Goal: Task Accomplishment & Management: Manage account settings

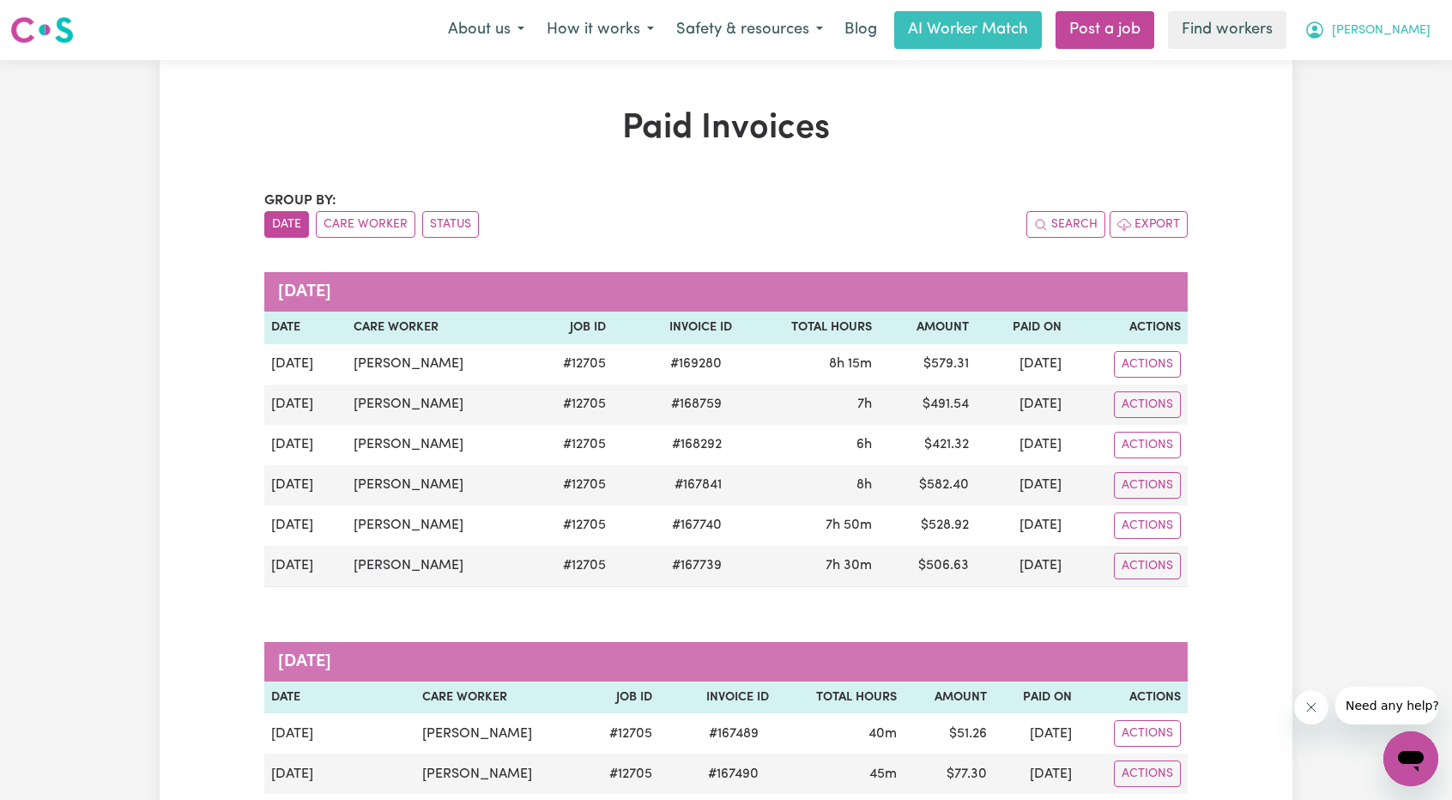
click at [1395, 35] on span "[PERSON_NAME]" at bounding box center [1380, 30] width 99 height 19
click at [1369, 57] on link "My Dashboard" at bounding box center [1373, 67] width 136 height 33
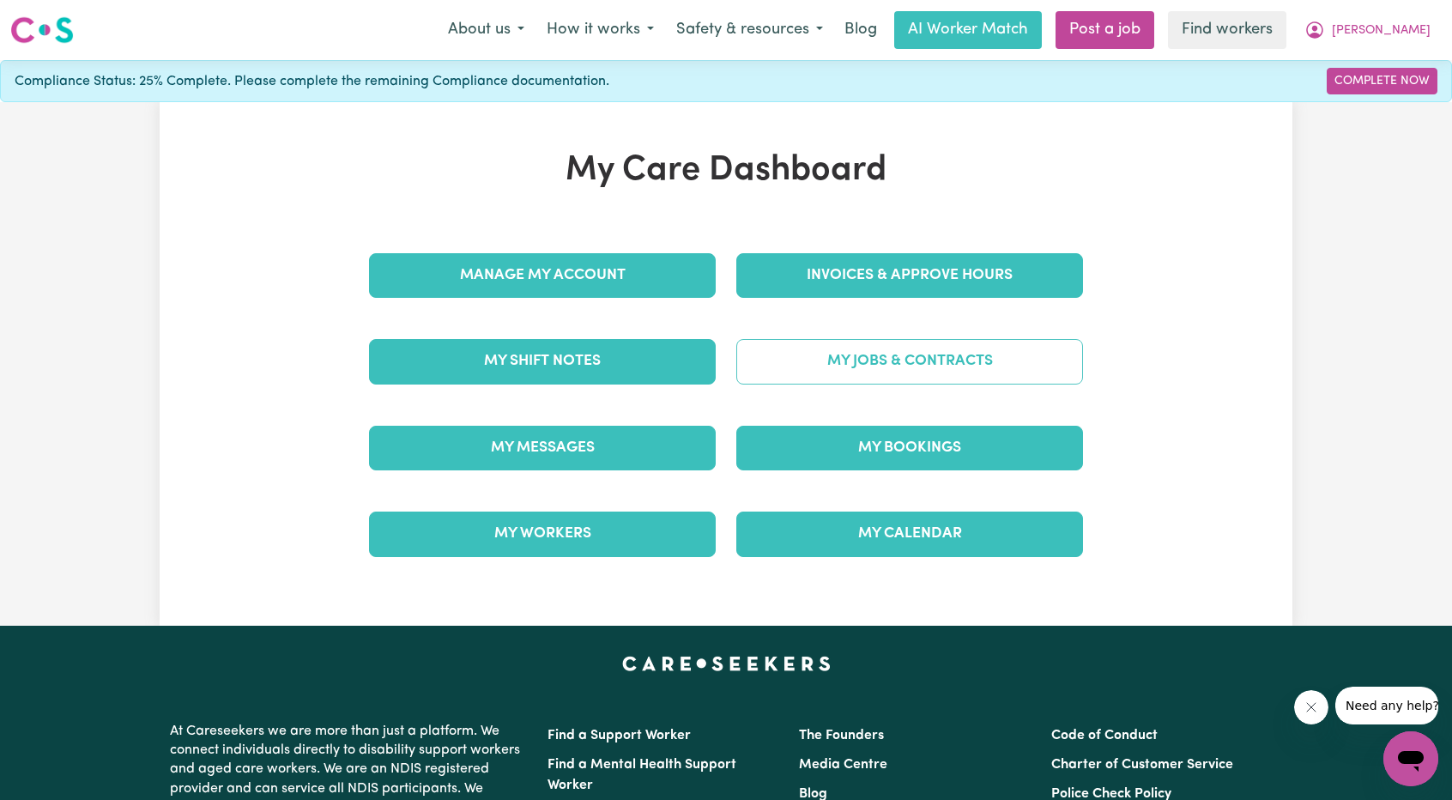
click at [1026, 346] on link "My Jobs & Contracts" at bounding box center [909, 361] width 347 height 45
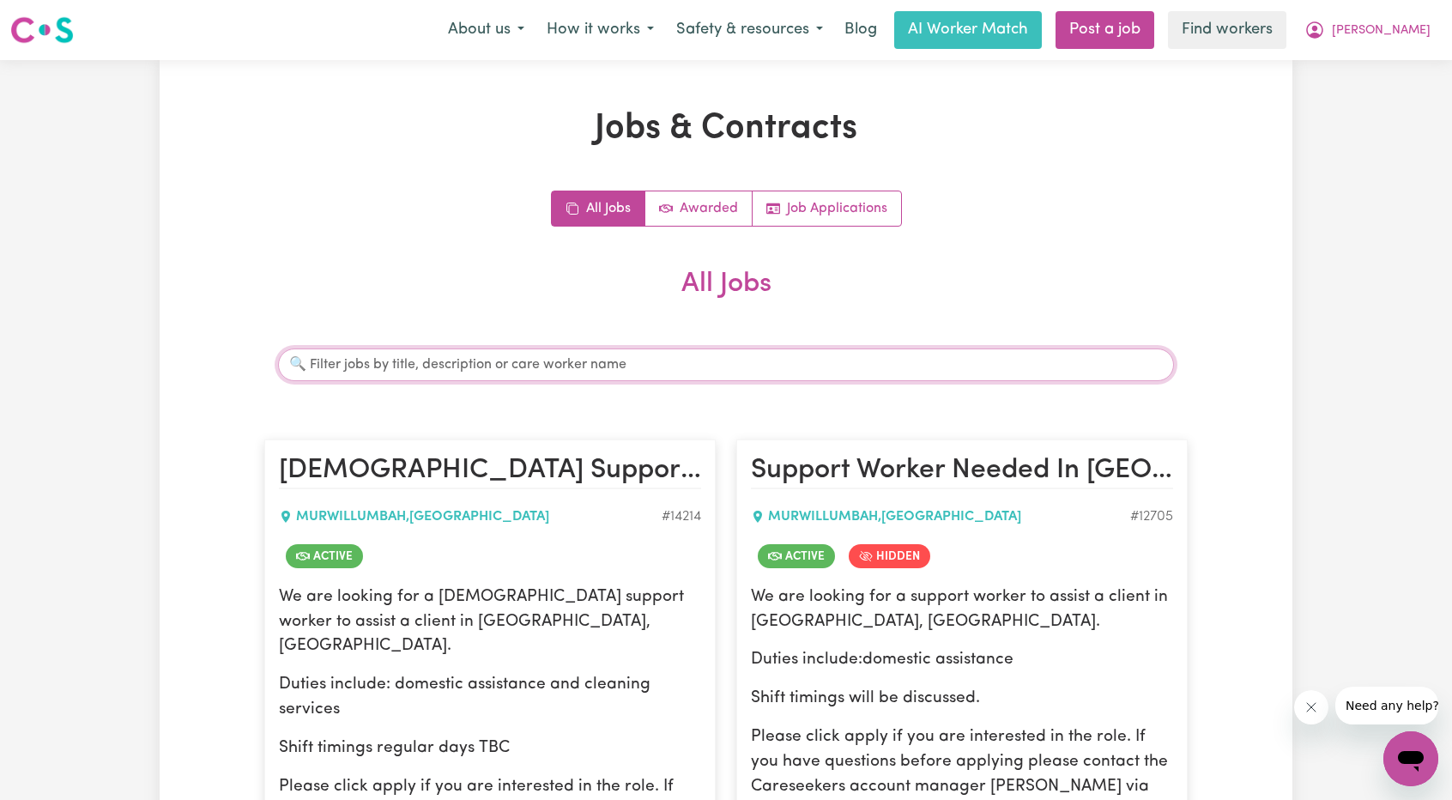
click at [540, 366] on input "Search jobs" at bounding box center [726, 364] width 896 height 33
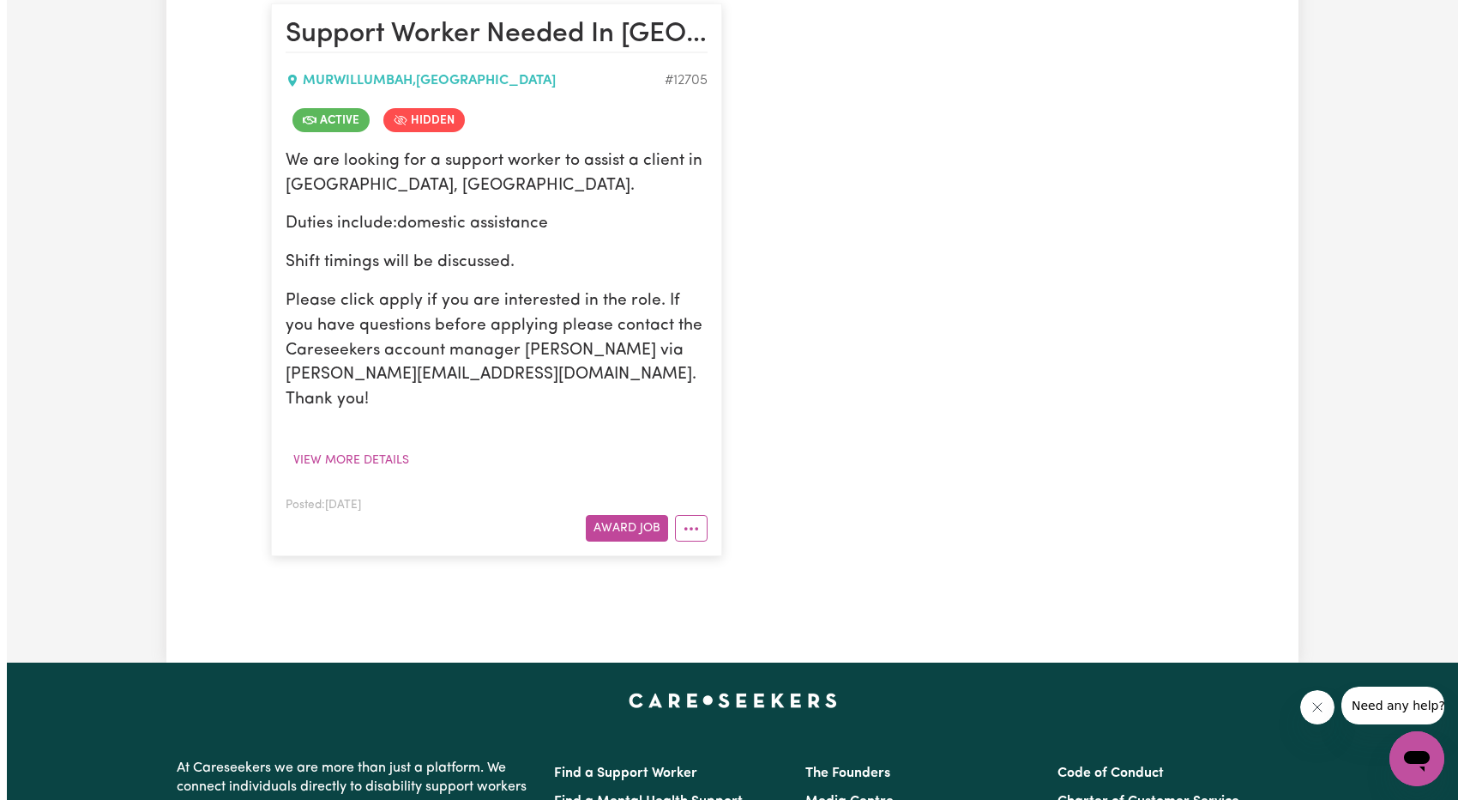
scroll to position [601, 0]
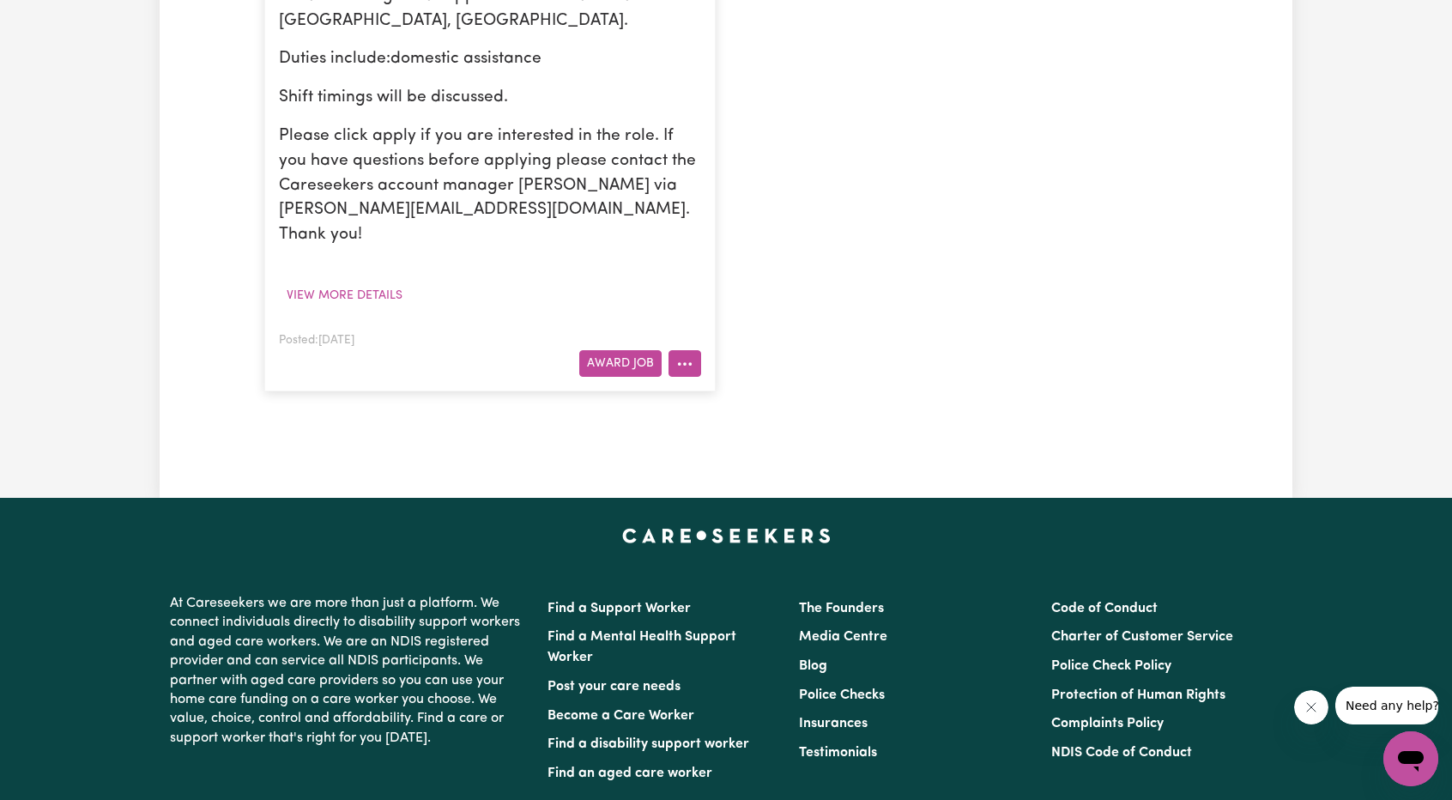
type input "jenni"
click at [687, 355] on icon "More options" at bounding box center [684, 363] width 17 height 17
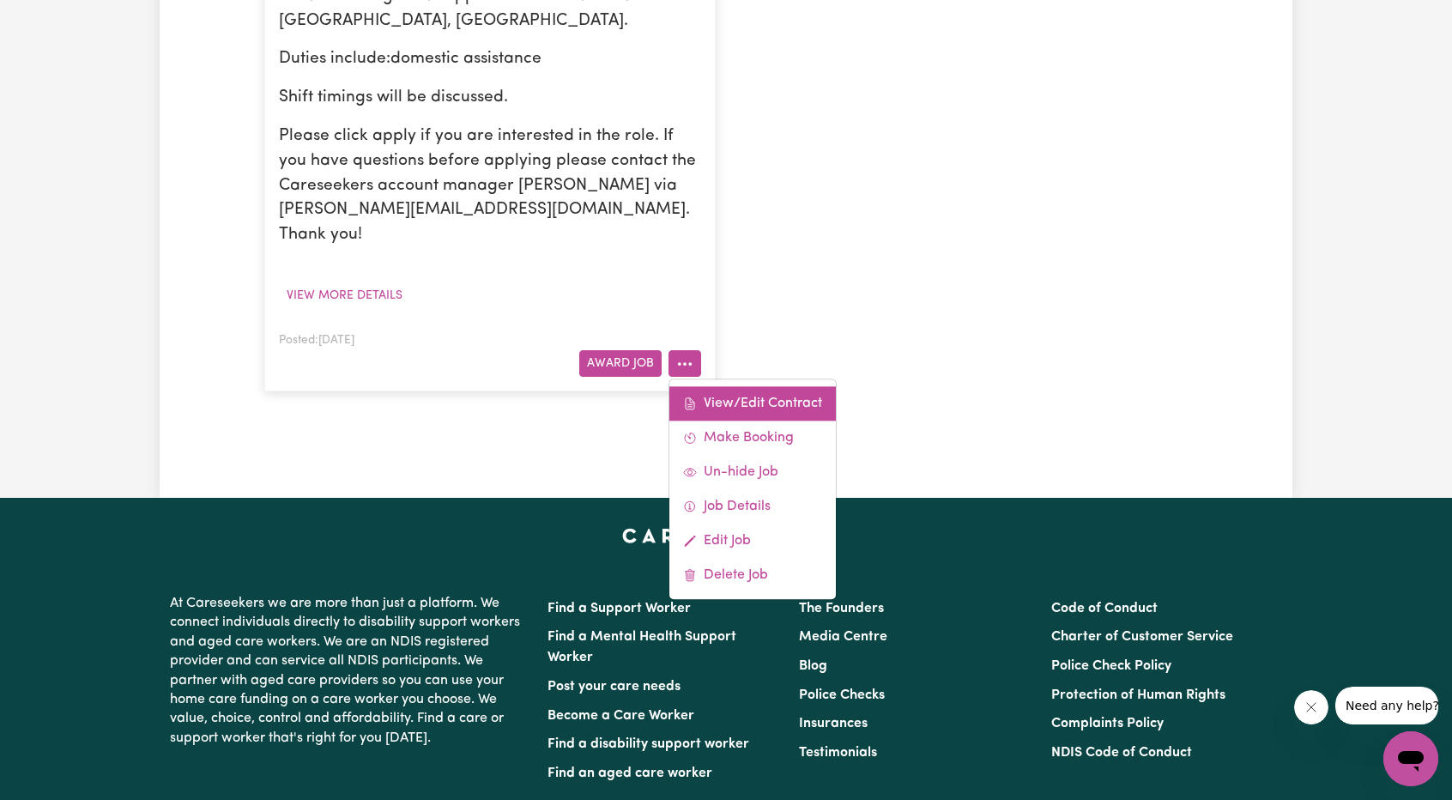
click at [696, 393] on span at bounding box center [690, 403] width 14 height 21
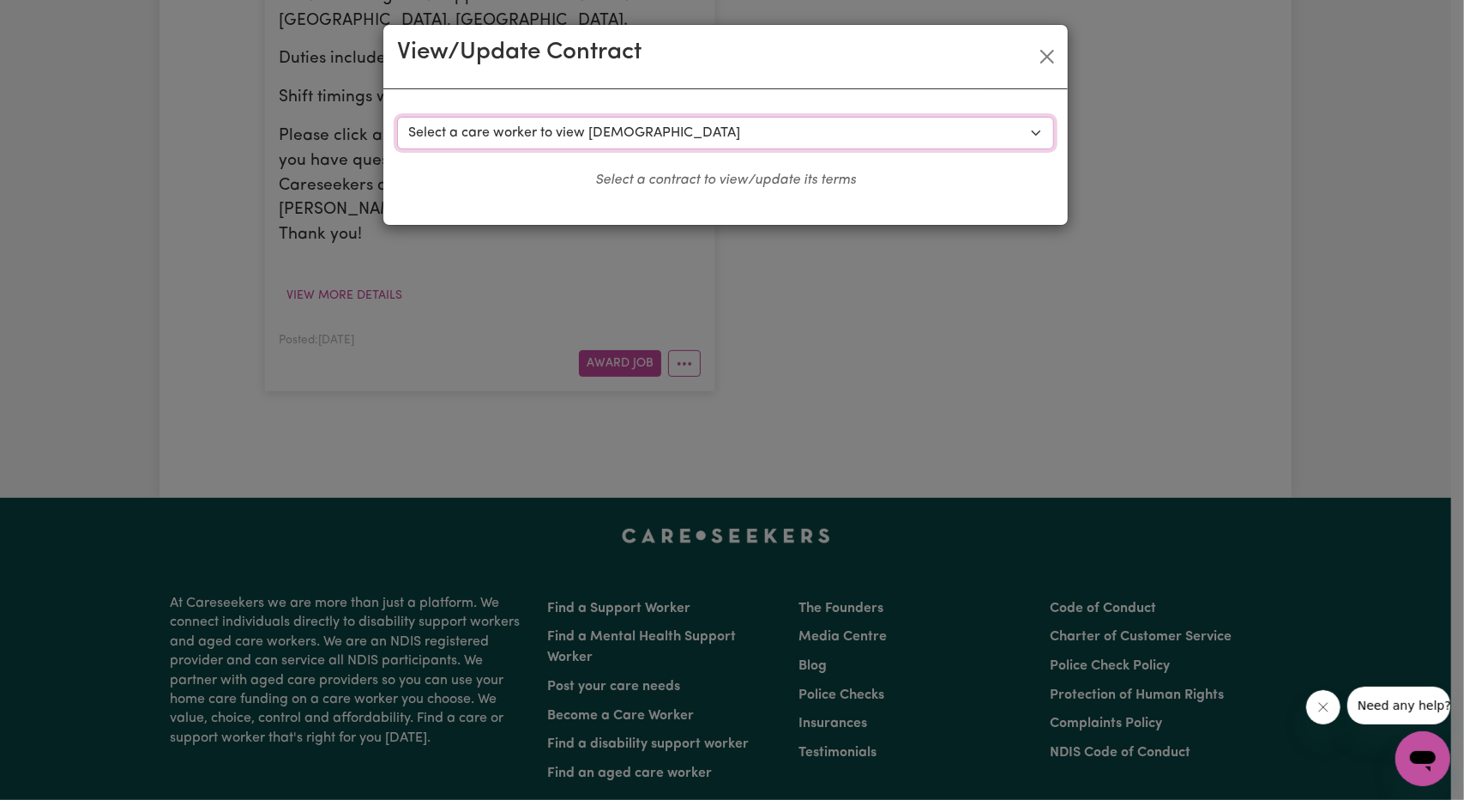
click at [625, 140] on select "Select a care worker to view [DEMOGRAPHIC_DATA] #9319 - [PERSON_NAME] (contract…" at bounding box center [725, 133] width 657 height 33
select select "9829"
click at [397, 117] on select "Select a care worker to view [DEMOGRAPHIC_DATA] #9319 - [PERSON_NAME] (contract…" at bounding box center [725, 133] width 657 height 33
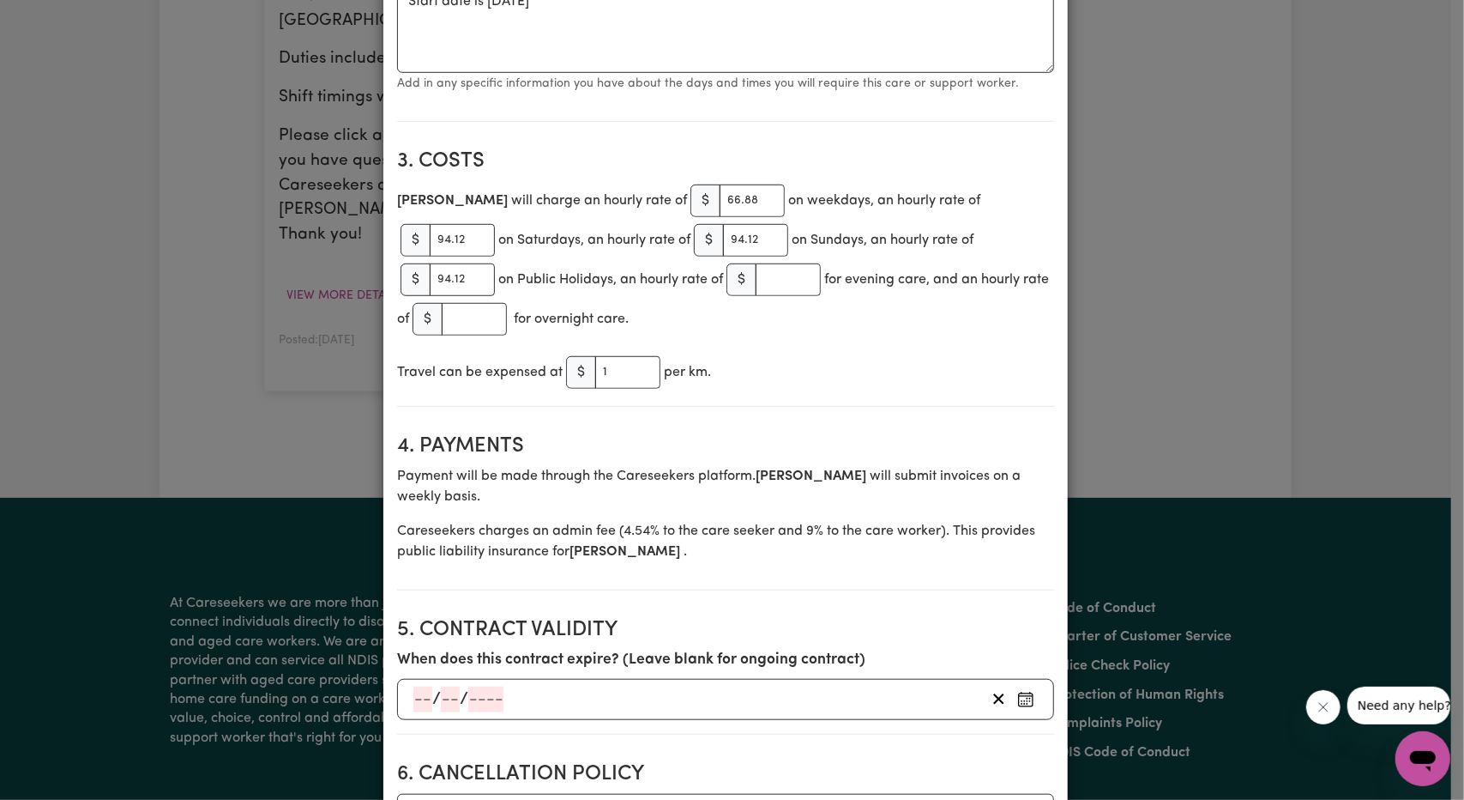
scroll to position [686, 0]
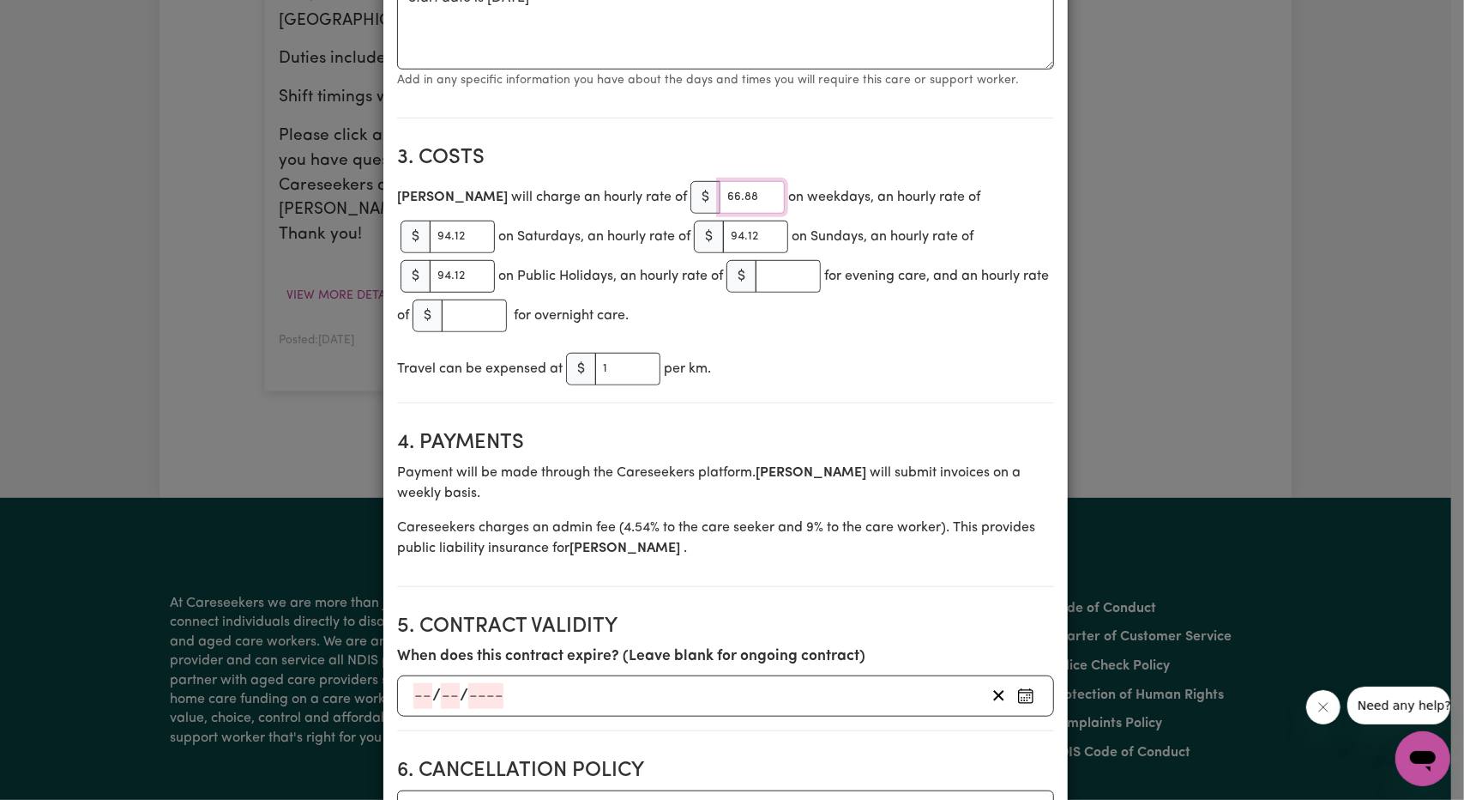
click at [720, 199] on input "66.88" at bounding box center [752, 197] width 65 height 33
type input "65.21"
type input "94.12"
click at [720, 203] on input "66.88" at bounding box center [752, 197] width 65 height 33
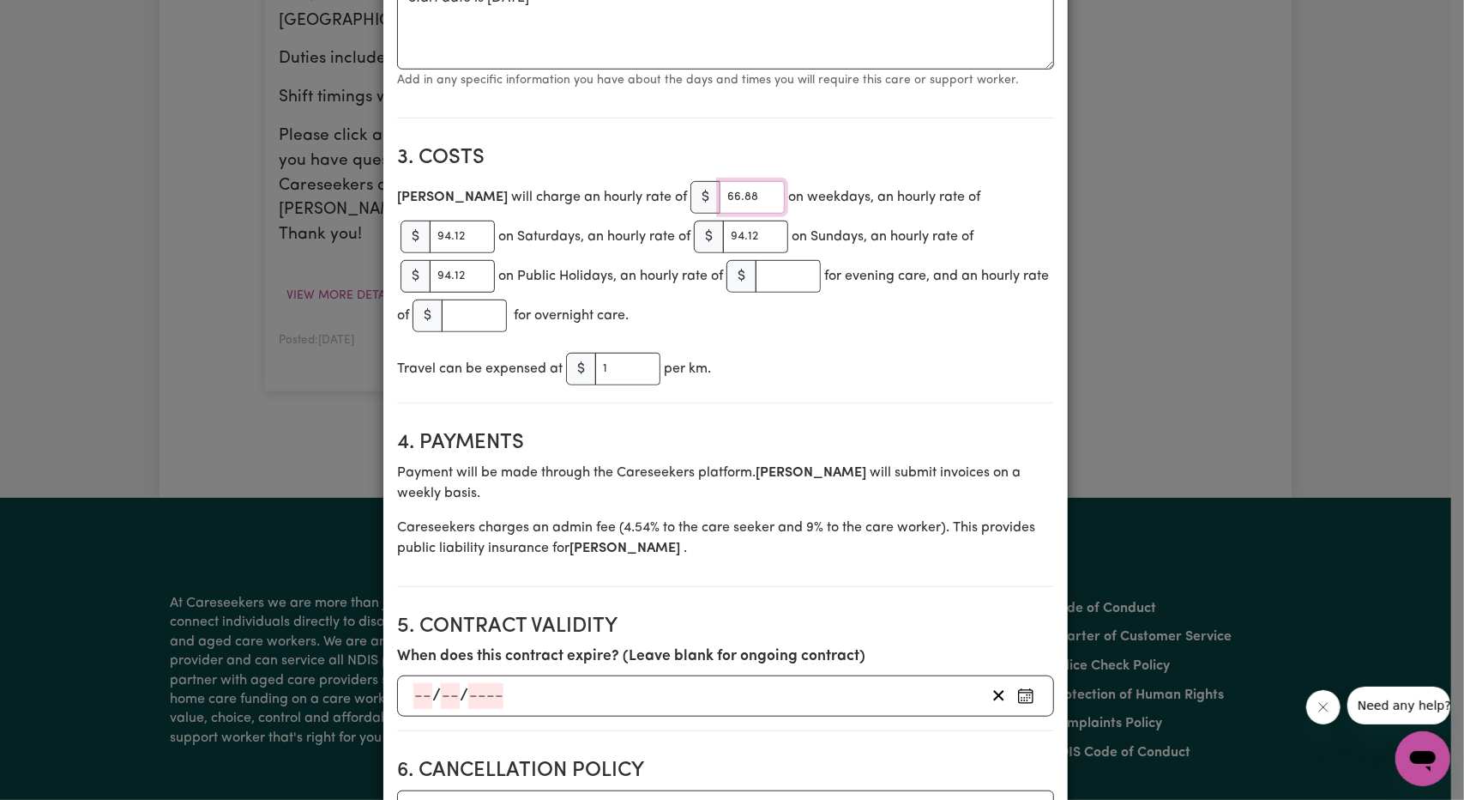
click at [720, 203] on input "66.88" at bounding box center [752, 197] width 65 height 33
type input "65.21"
type input "91.76"
click at [495, 220] on input "91.76" at bounding box center [462, 236] width 65 height 33
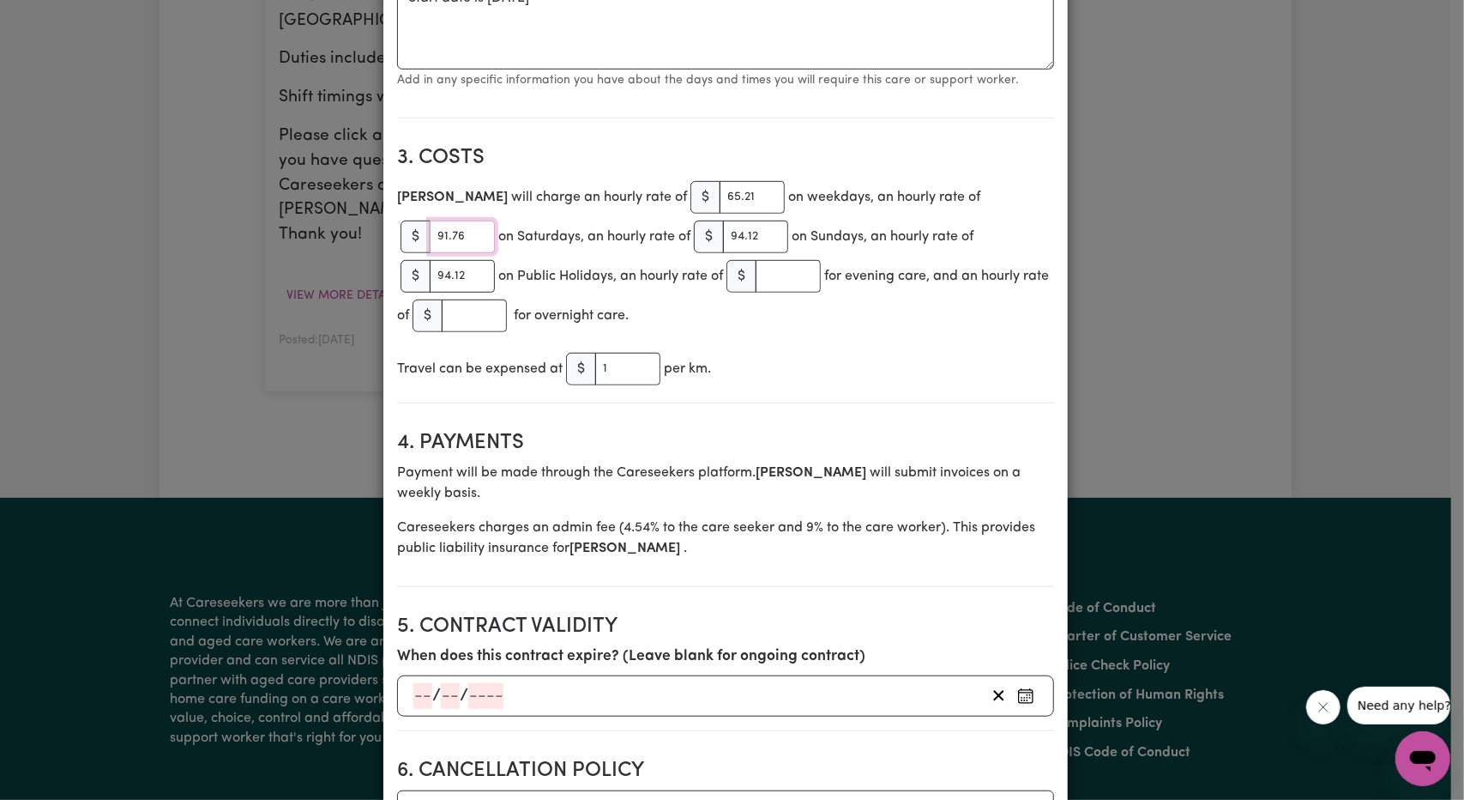
click at [495, 220] on input "91.76" at bounding box center [462, 236] width 65 height 33
click at [723, 239] on input "94.12" at bounding box center [755, 236] width 65 height 33
paste input "1.76"
type input "91.76"
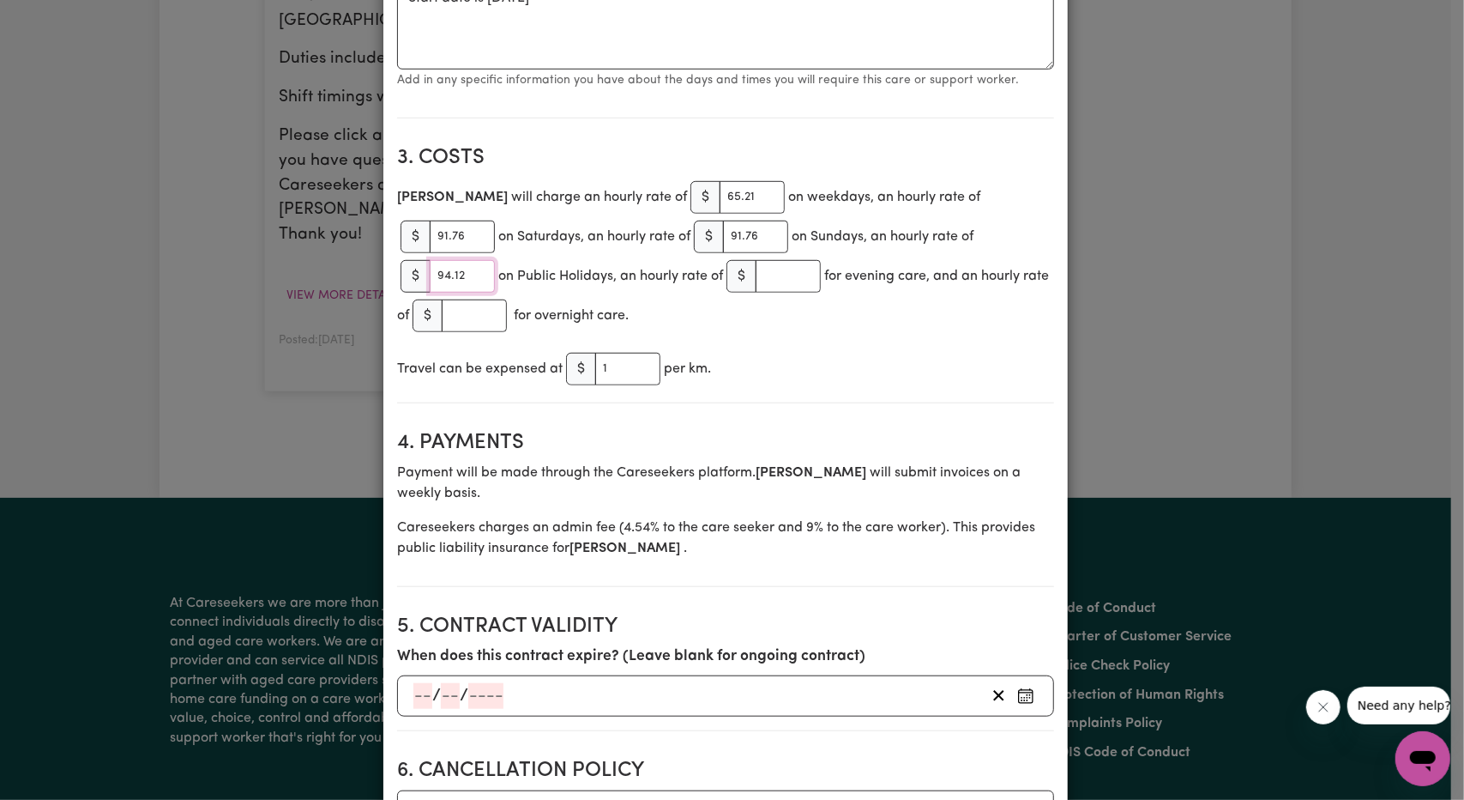
click at [495, 260] on input "94.12" at bounding box center [462, 276] width 65 height 33
paste input "1.76"
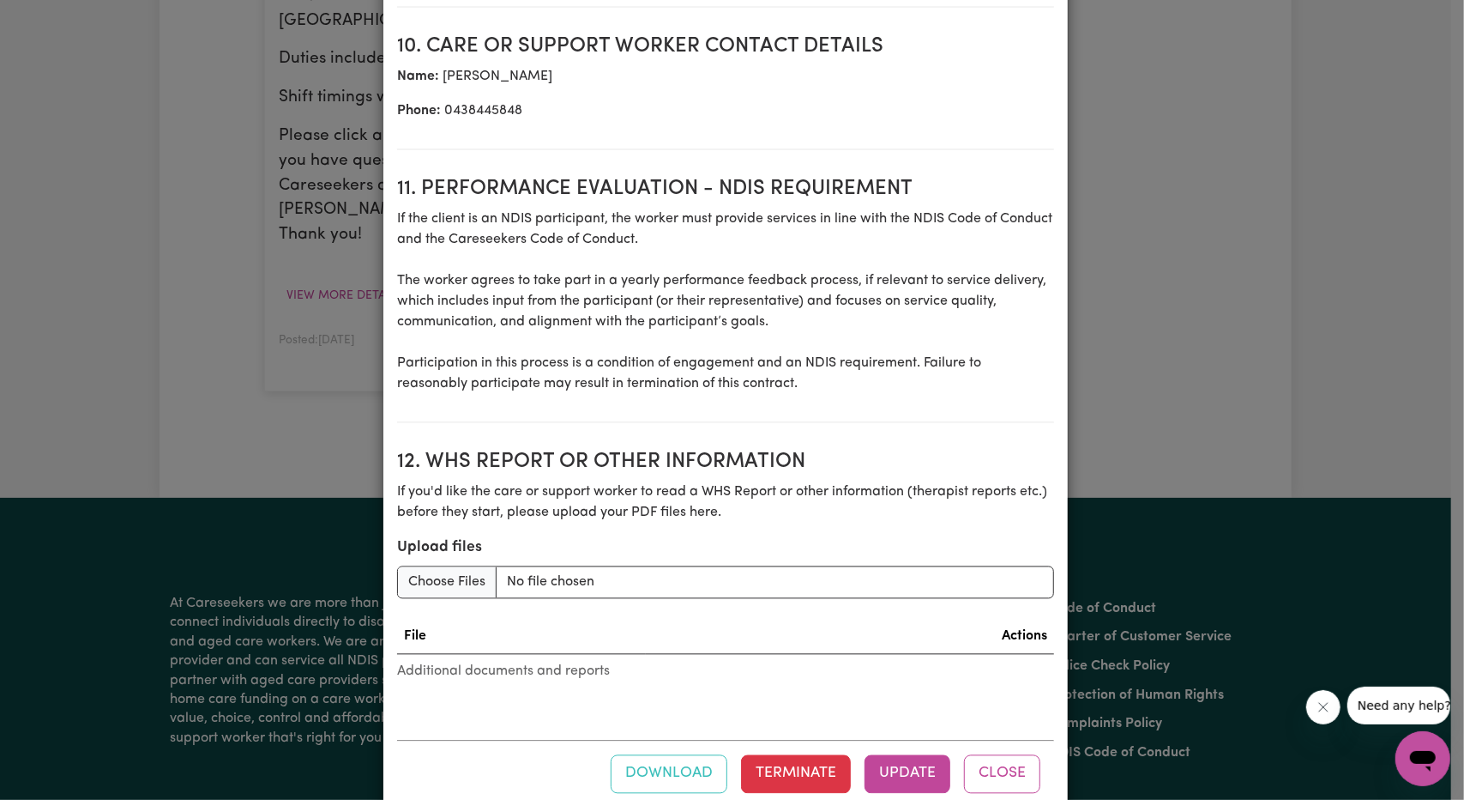
scroll to position [2180, 0]
type input "91.76"
click at [909, 754] on button "Update" at bounding box center [908, 773] width 86 height 38
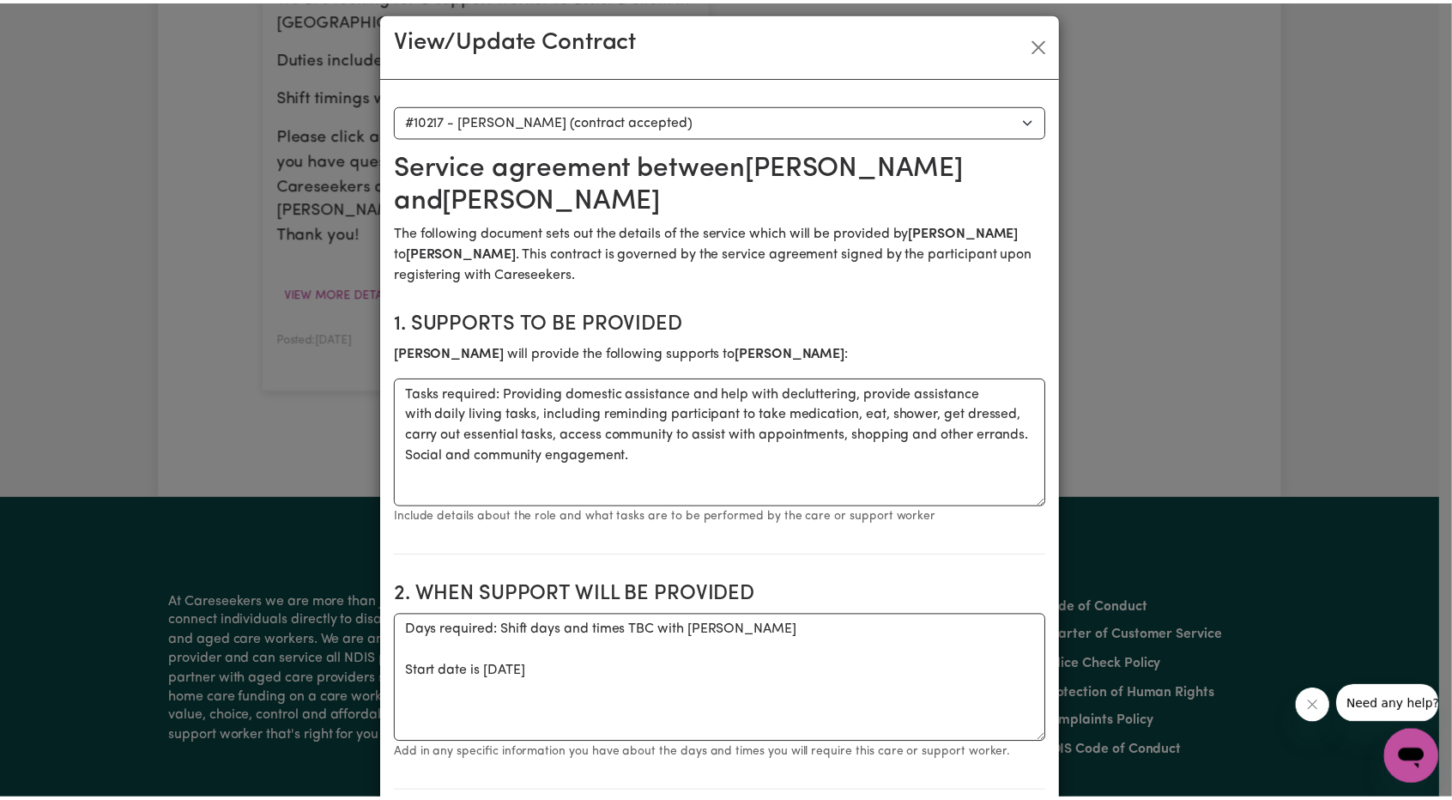
scroll to position [0, 0]
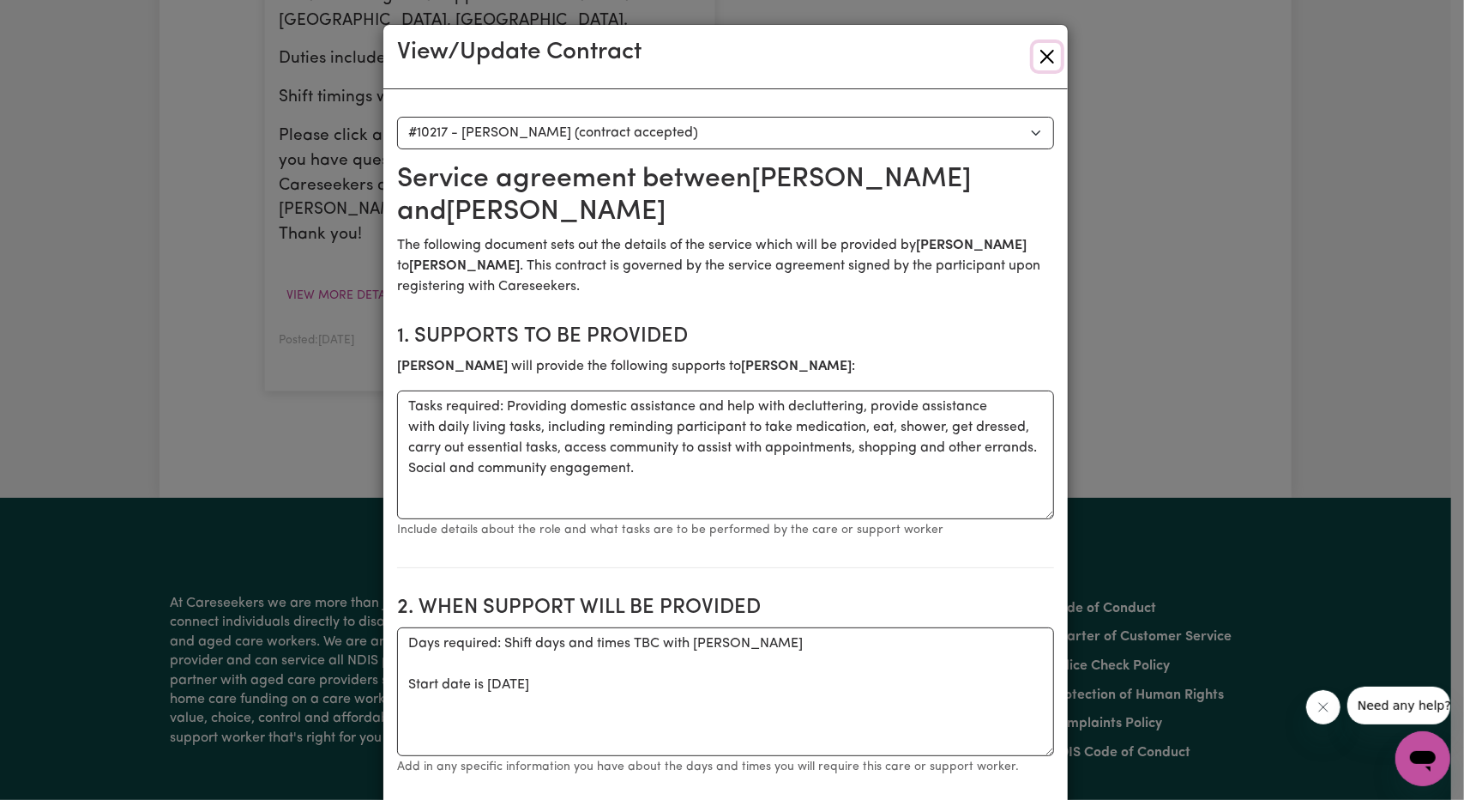
click at [1048, 58] on button "Close" at bounding box center [1047, 56] width 27 height 27
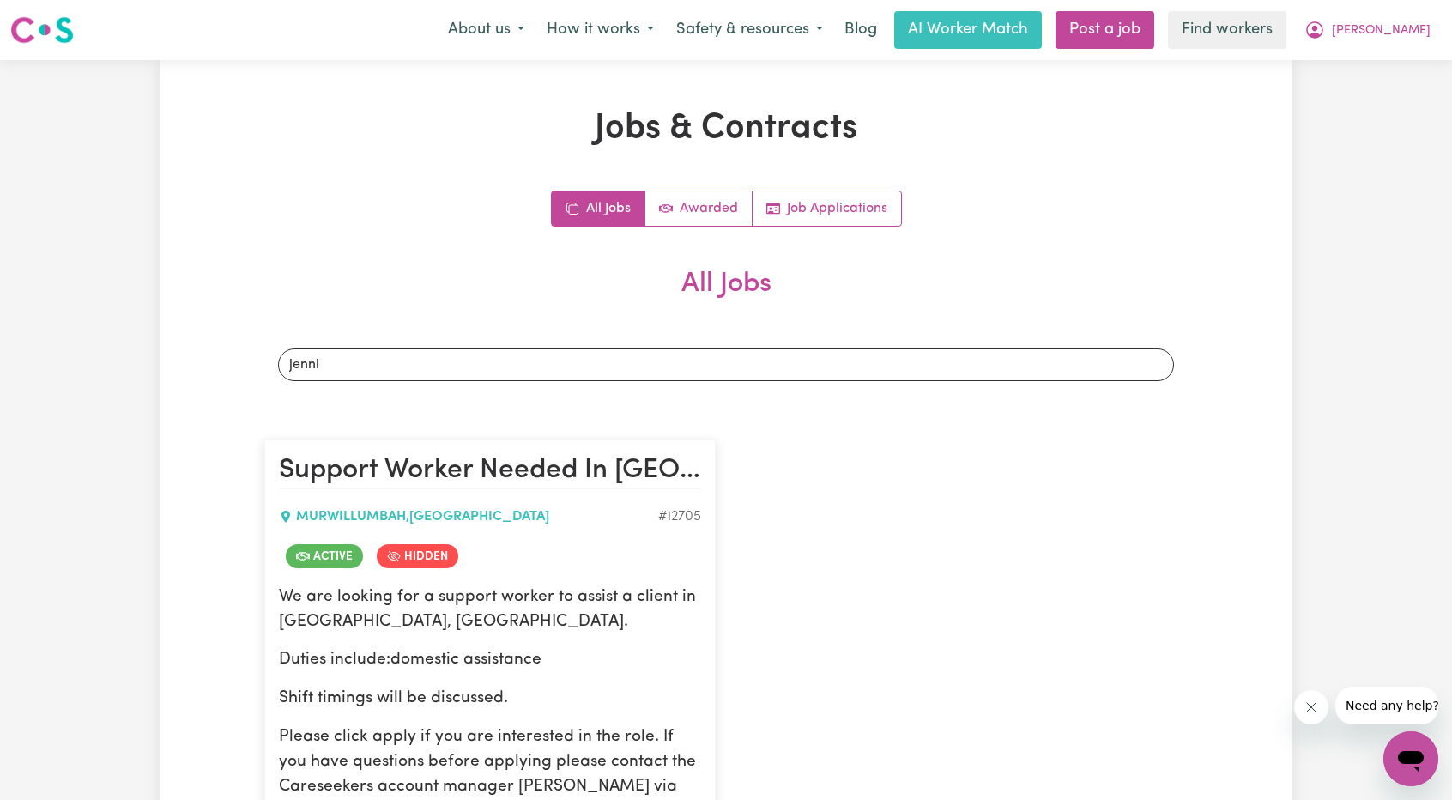
click at [528, 392] on div "Search jobs jenni" at bounding box center [725, 365] width 923 height 60
click at [530, 381] on div "Search jobs jenni" at bounding box center [725, 365] width 923 height 60
click at [530, 374] on input "jenni" at bounding box center [726, 364] width 896 height 33
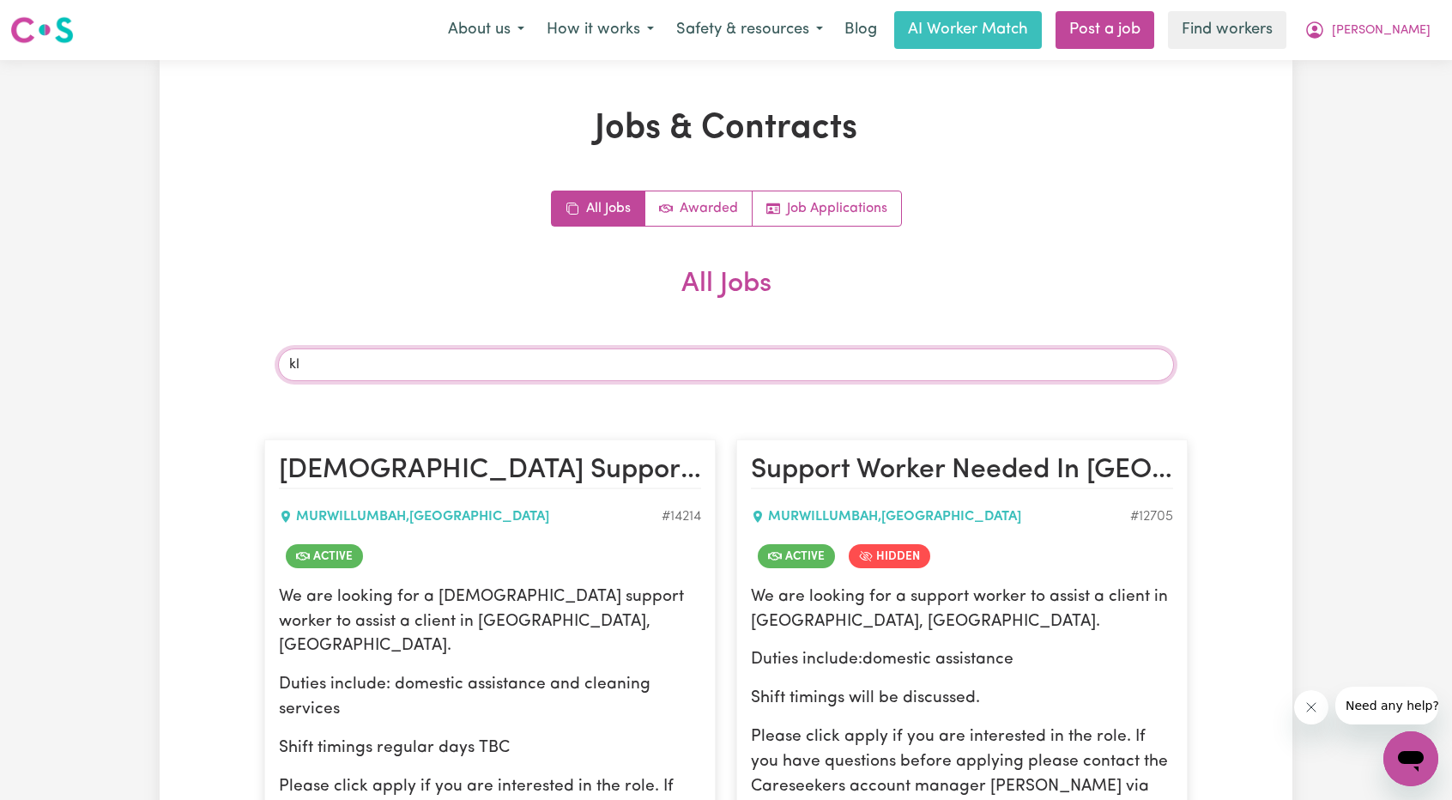
type input "k"
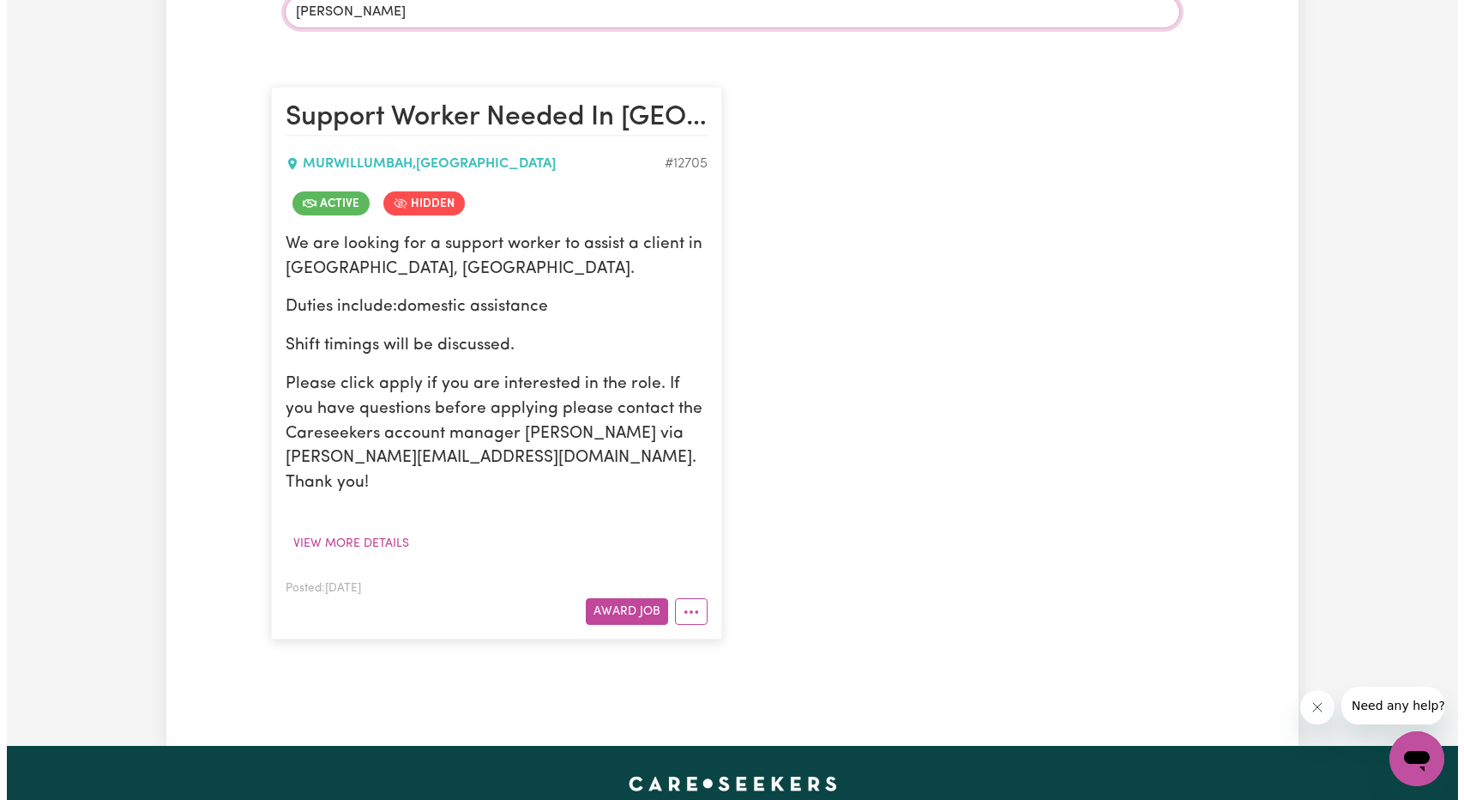
scroll to position [515, 0]
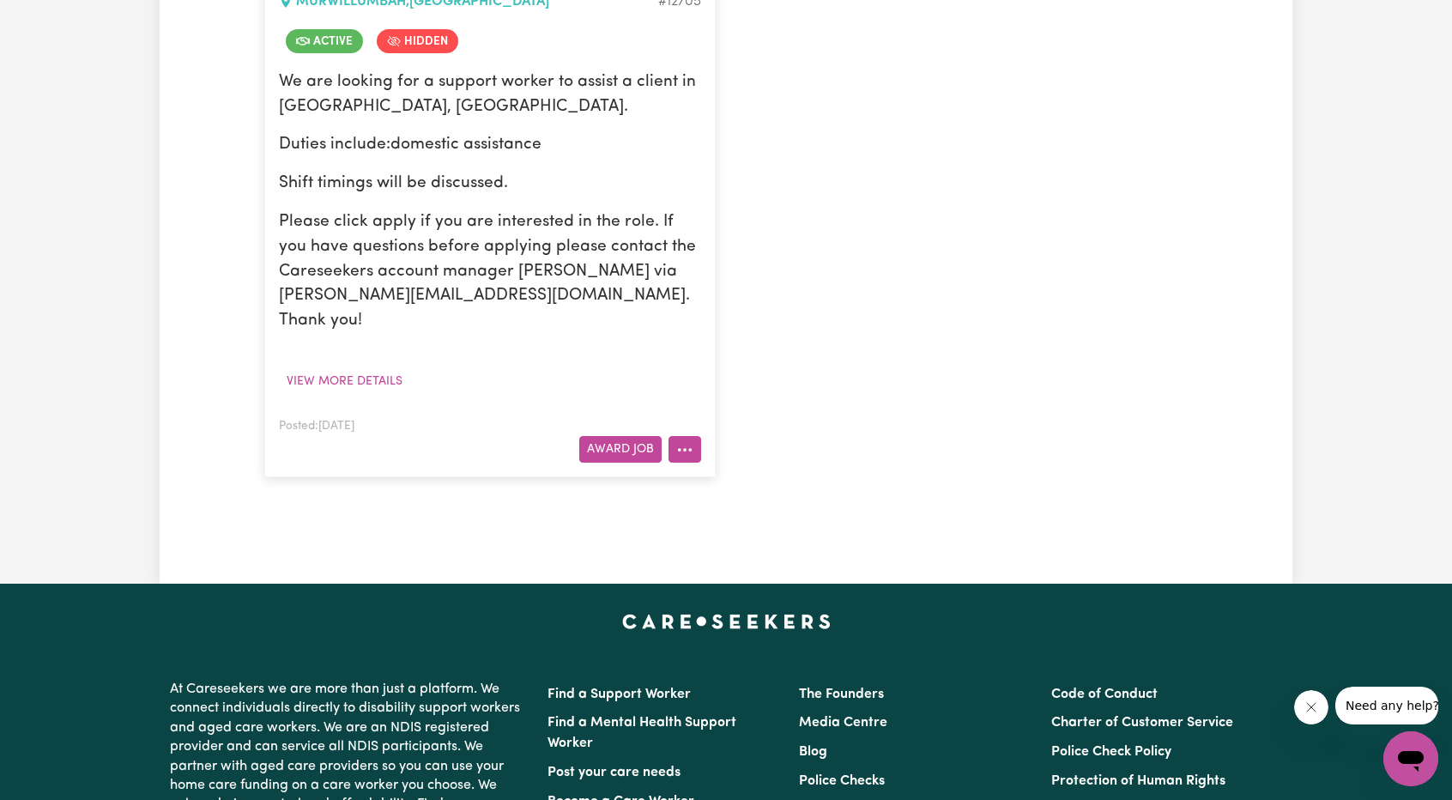
type input "[PERSON_NAME]"
click at [690, 436] on button "More options" at bounding box center [684, 449] width 33 height 27
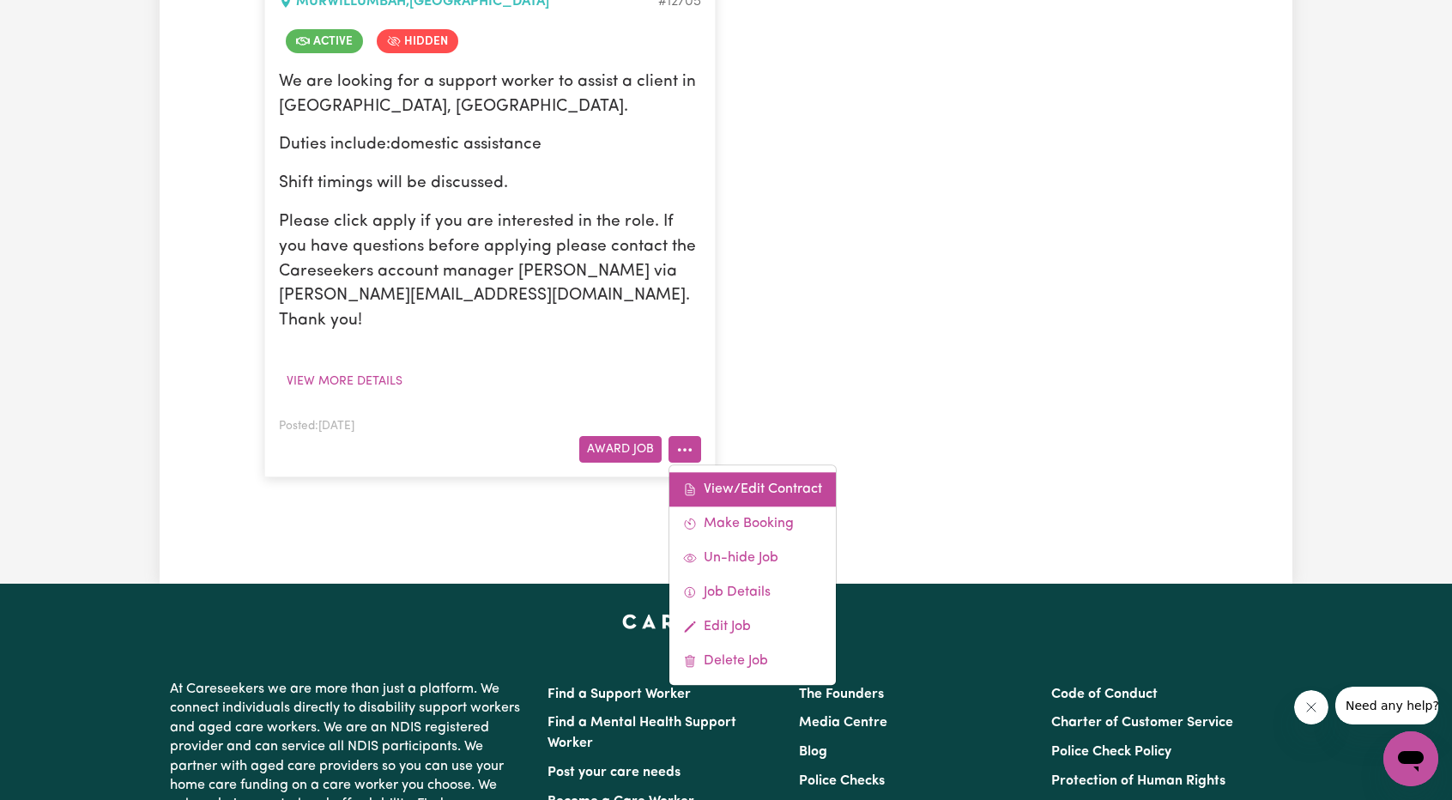
click at [722, 472] on link "View/Edit Contract" at bounding box center [752, 489] width 166 height 34
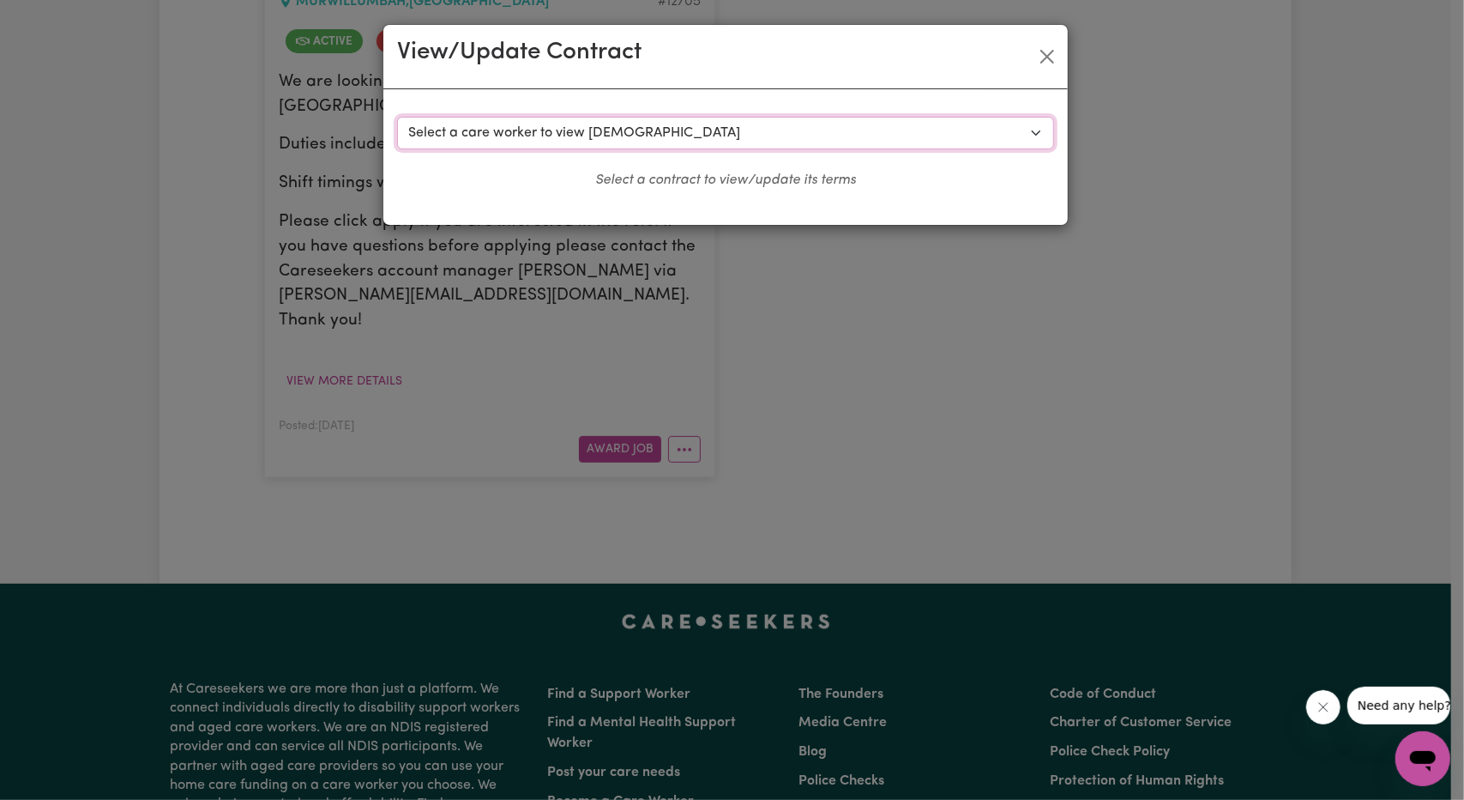
click at [601, 140] on select "Select a care worker to view [DEMOGRAPHIC_DATA] #9319 - [PERSON_NAME] (contract…" at bounding box center [725, 133] width 657 height 33
select select "9830"
click at [397, 117] on select "Select a care worker to view [DEMOGRAPHIC_DATA] #9319 - [PERSON_NAME] (contract…" at bounding box center [725, 133] width 657 height 33
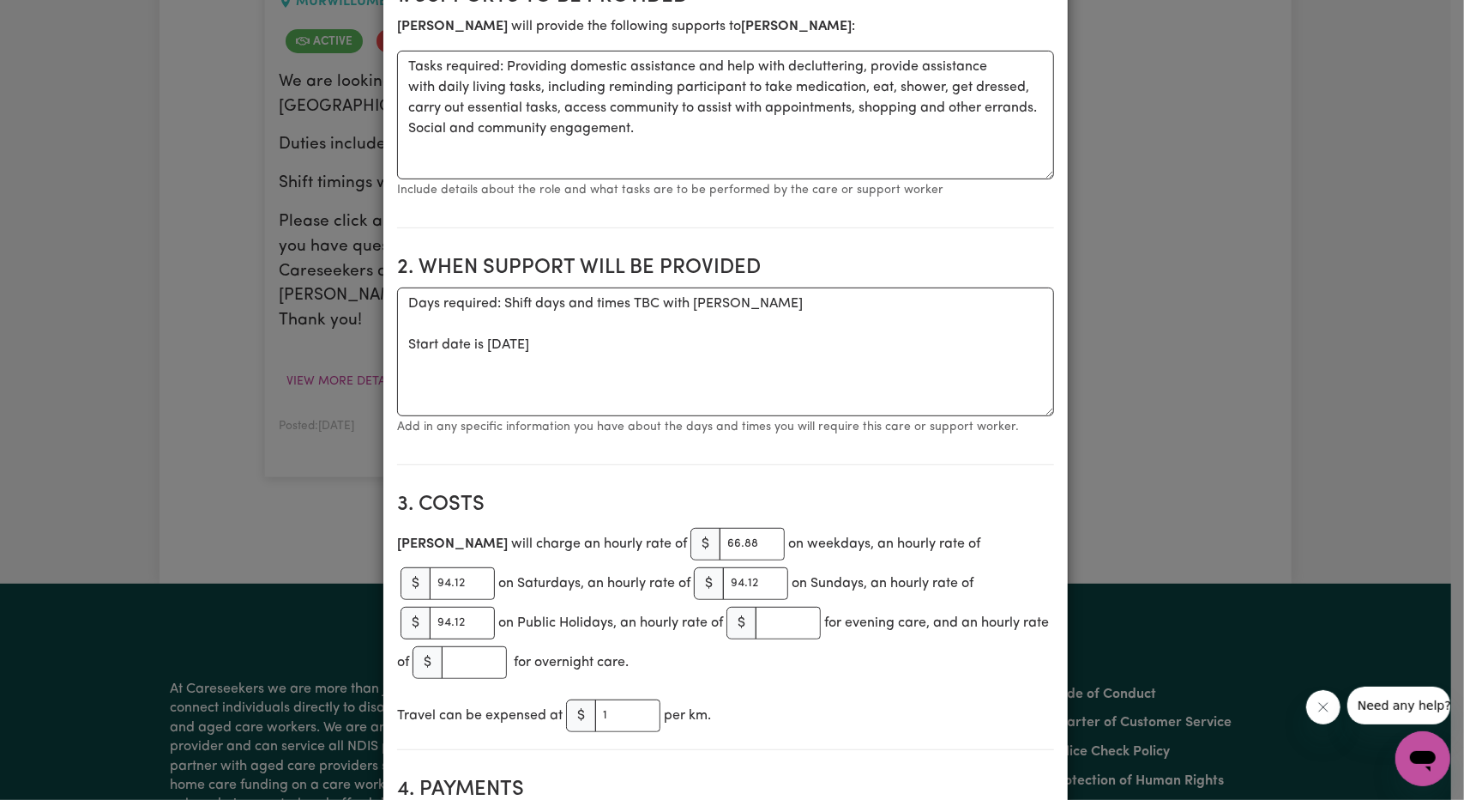
scroll to position [343, 0]
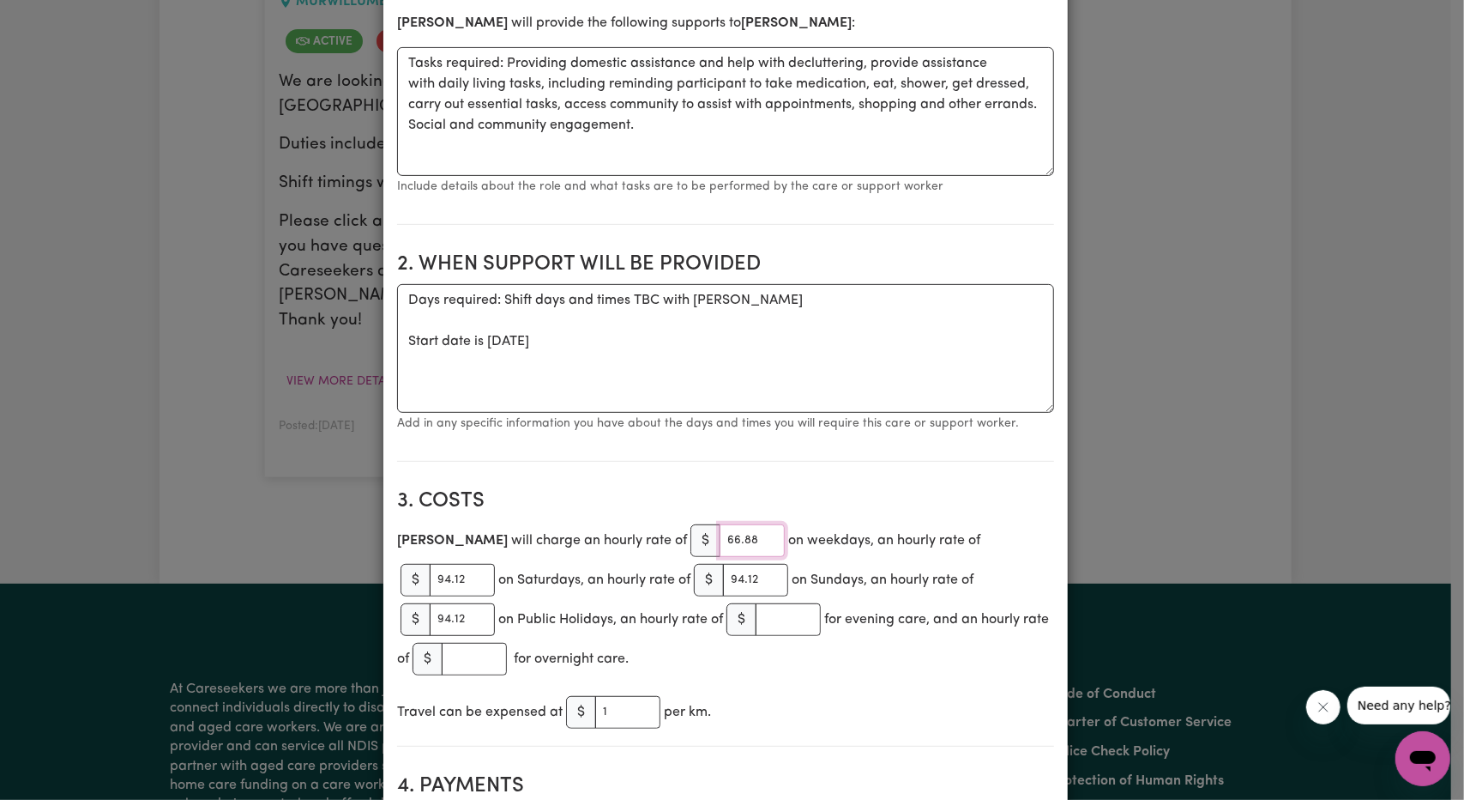
click at [720, 531] on input "66.88" at bounding box center [752, 540] width 65 height 33
type input "65.21"
type input "91.76"
click at [495, 564] on input "91.76" at bounding box center [462, 580] width 65 height 33
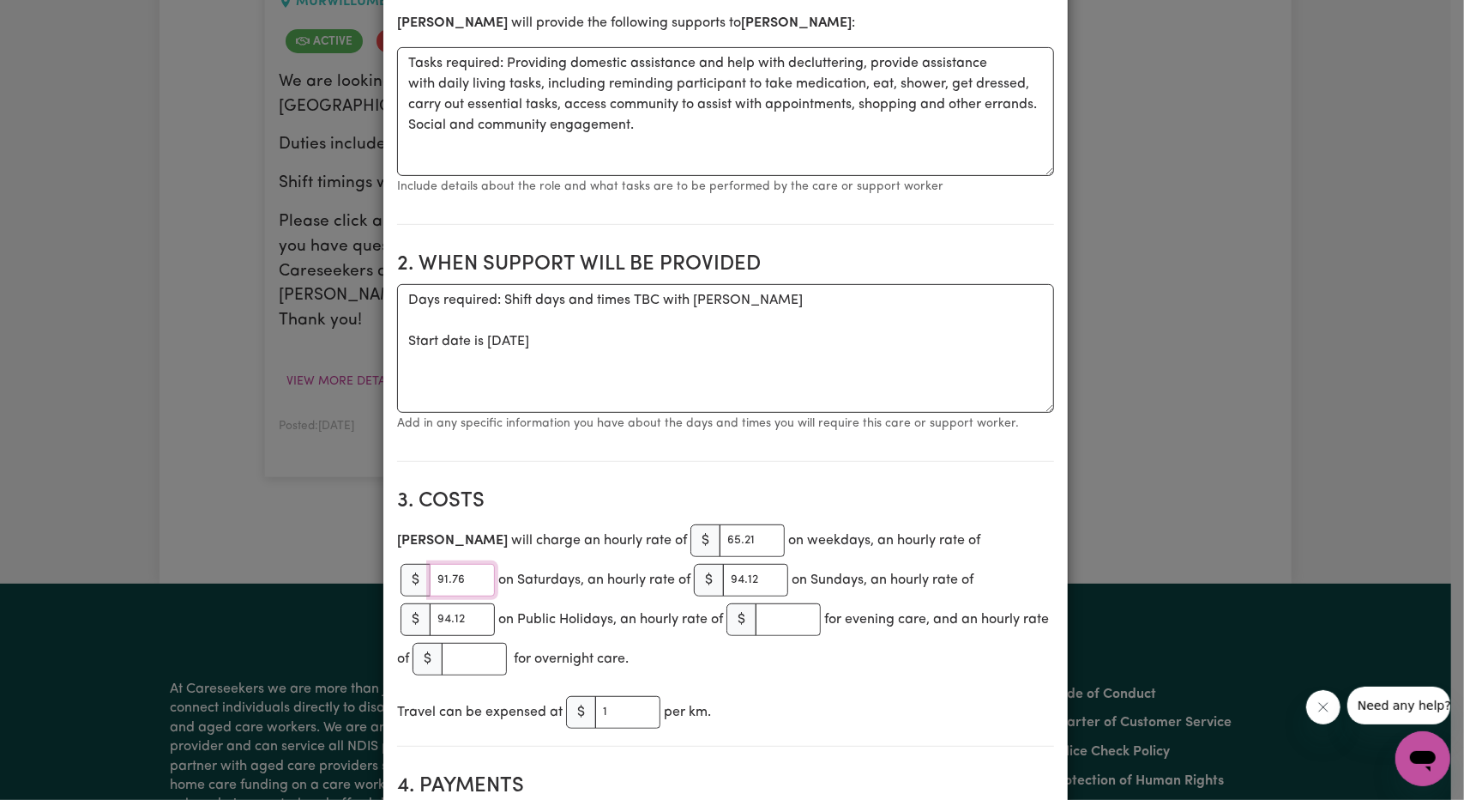
click at [495, 564] on input "91.76" at bounding box center [462, 580] width 65 height 33
click at [723, 588] on input "94.12" at bounding box center [755, 580] width 65 height 33
paste input "1.76"
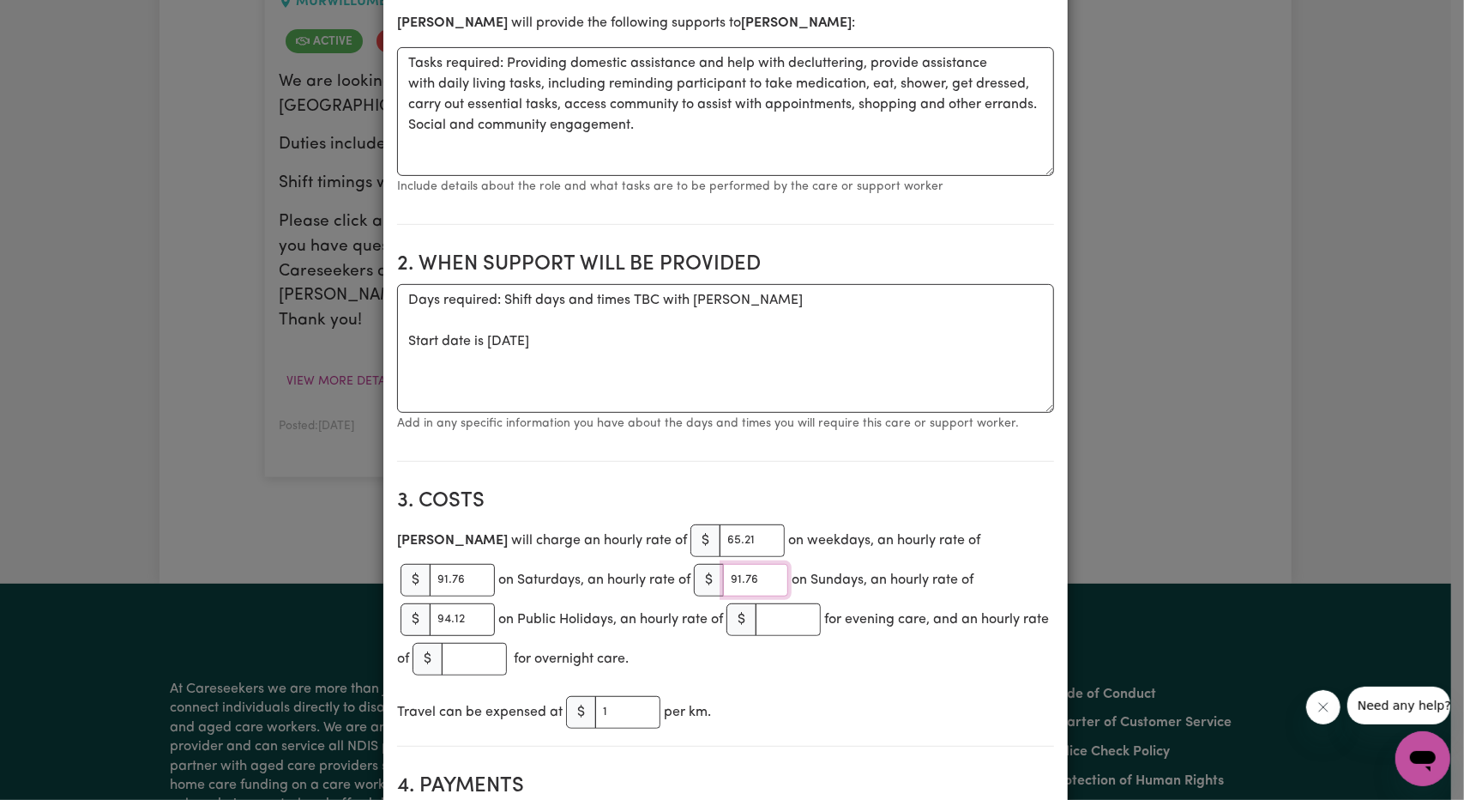
type input "91.76"
click at [495, 603] on input "94.12" at bounding box center [462, 619] width 65 height 33
paste input "1.76"
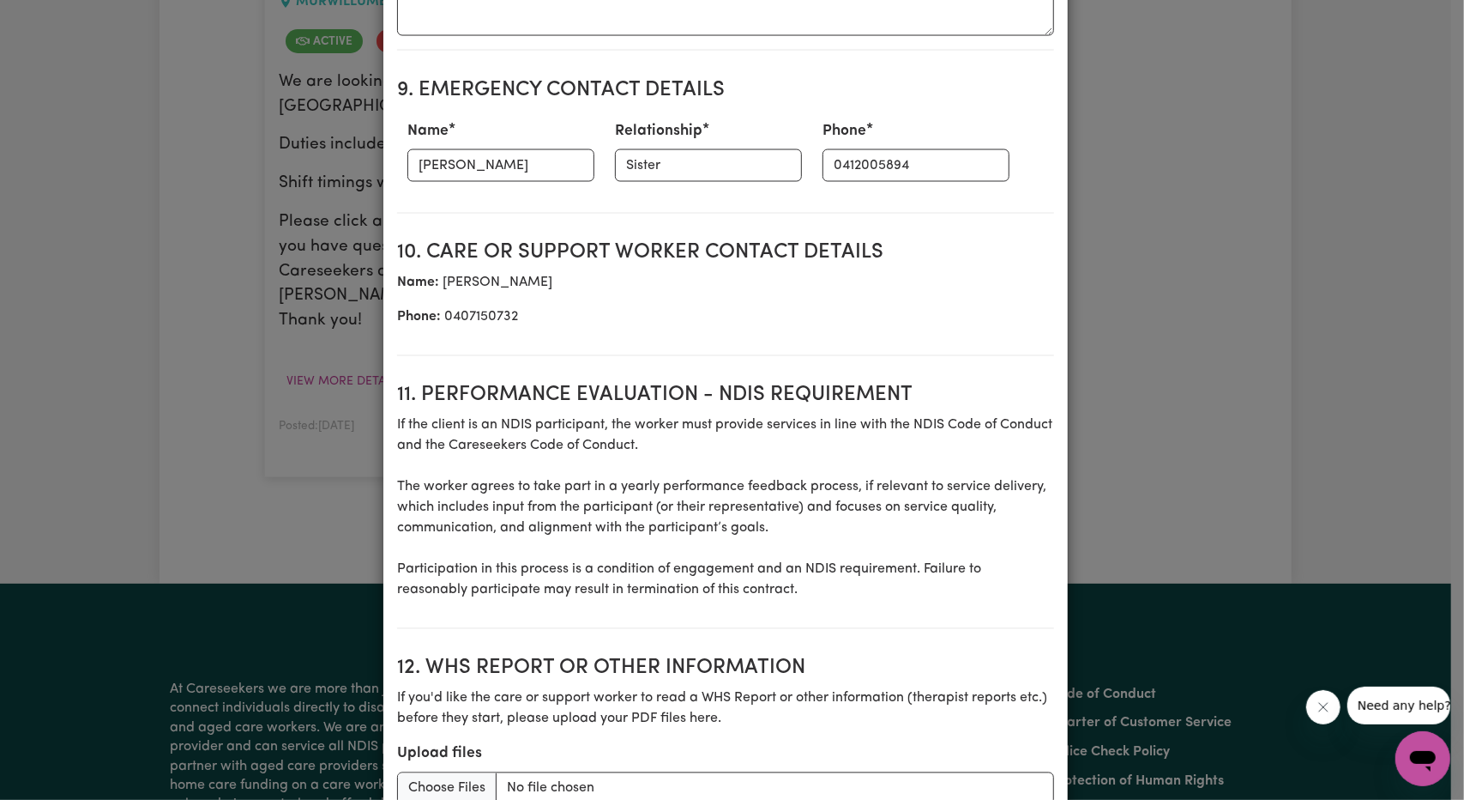
scroll to position [2180, 0]
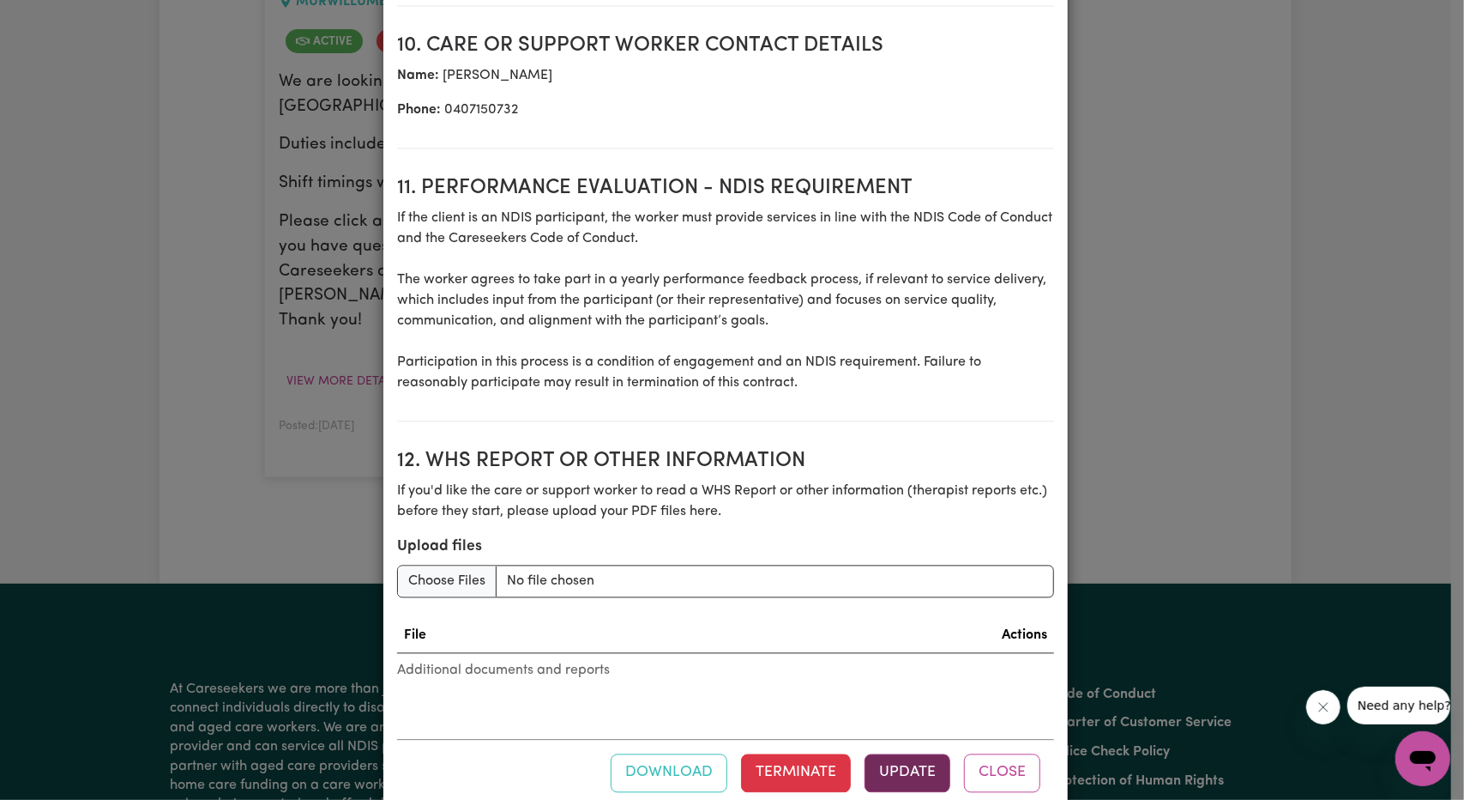
type input "91.76"
click at [908, 754] on button "Update" at bounding box center [908, 773] width 86 height 38
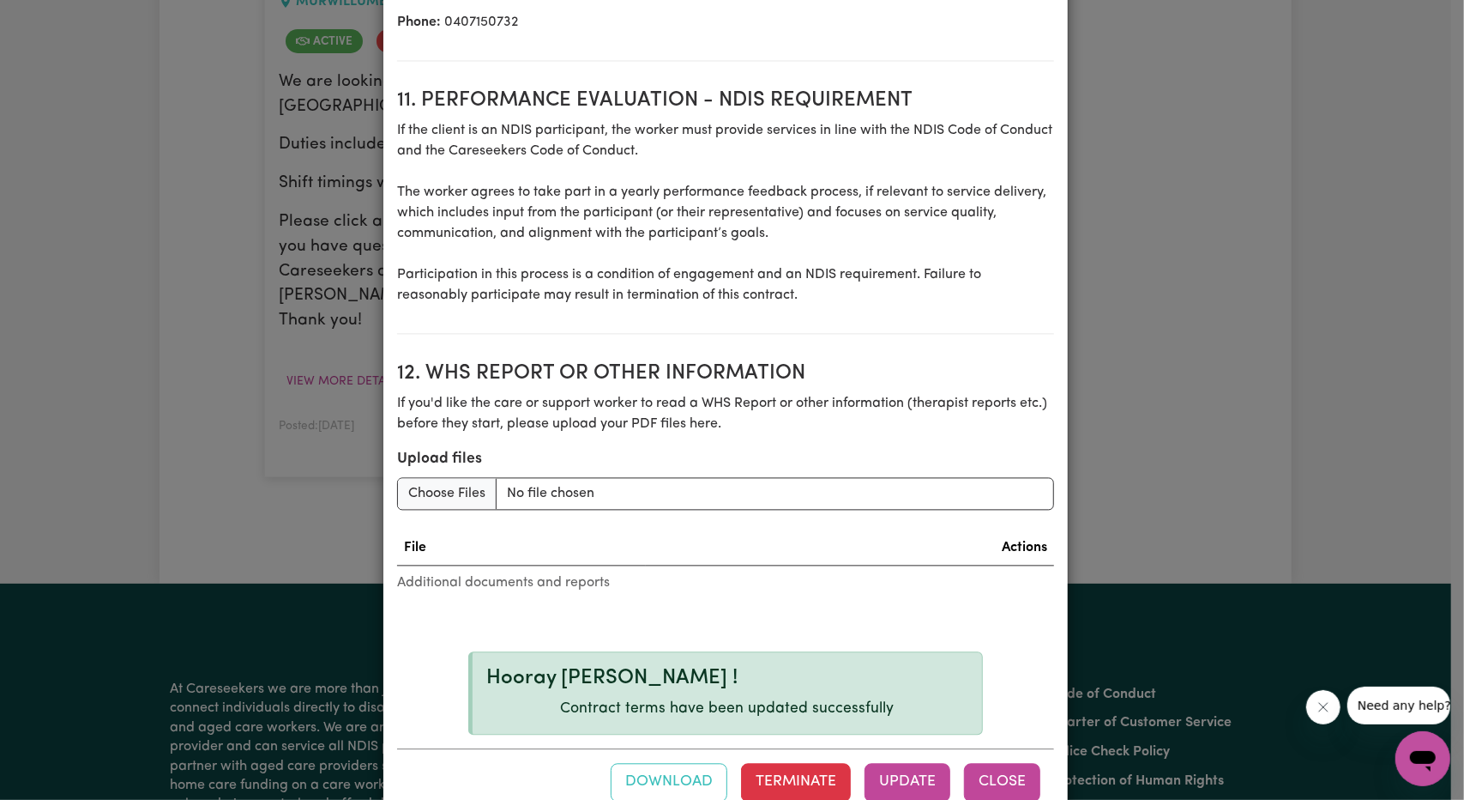
scroll to position [2277, 0]
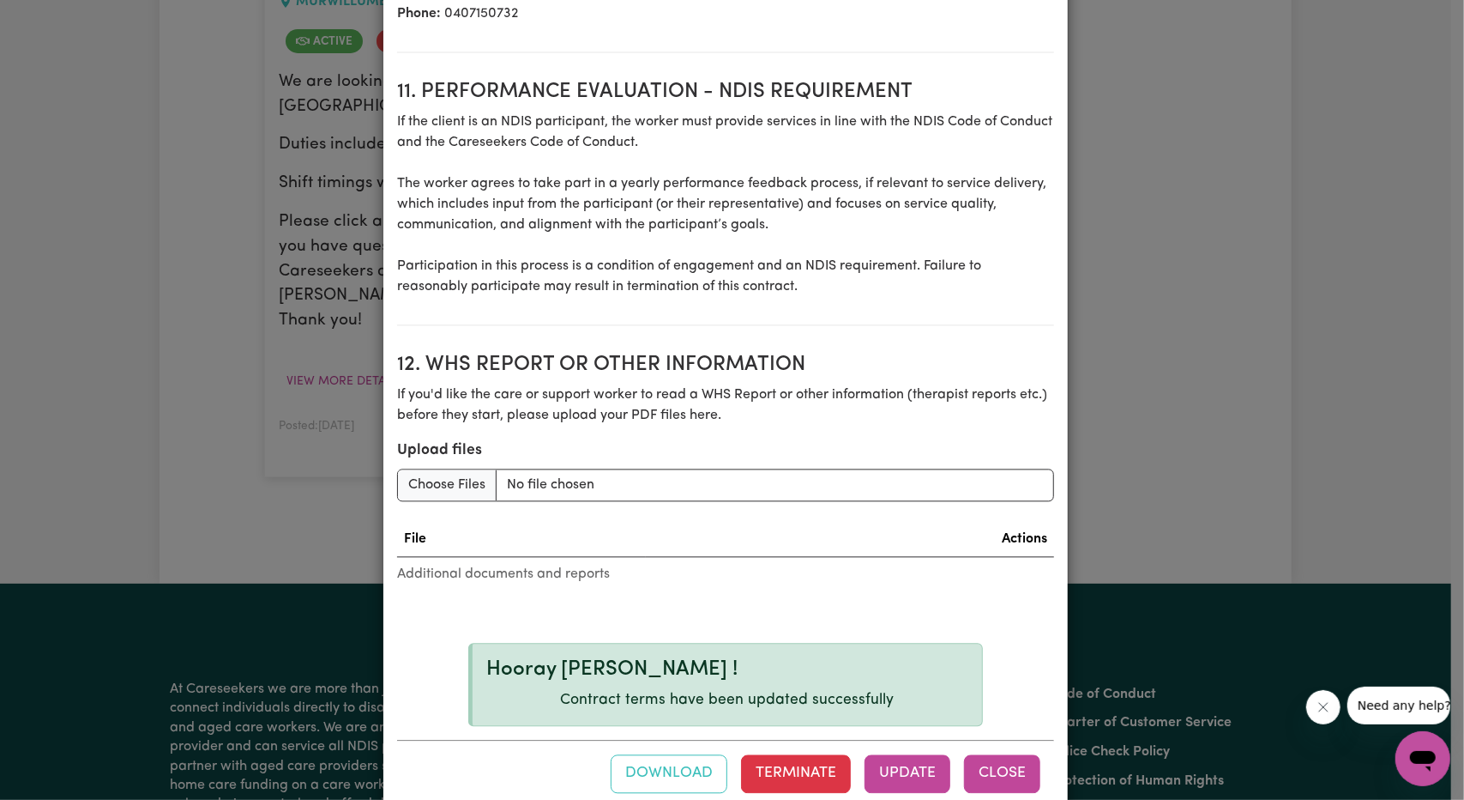
click at [1016, 754] on button "Close" at bounding box center [1002, 773] width 76 height 38
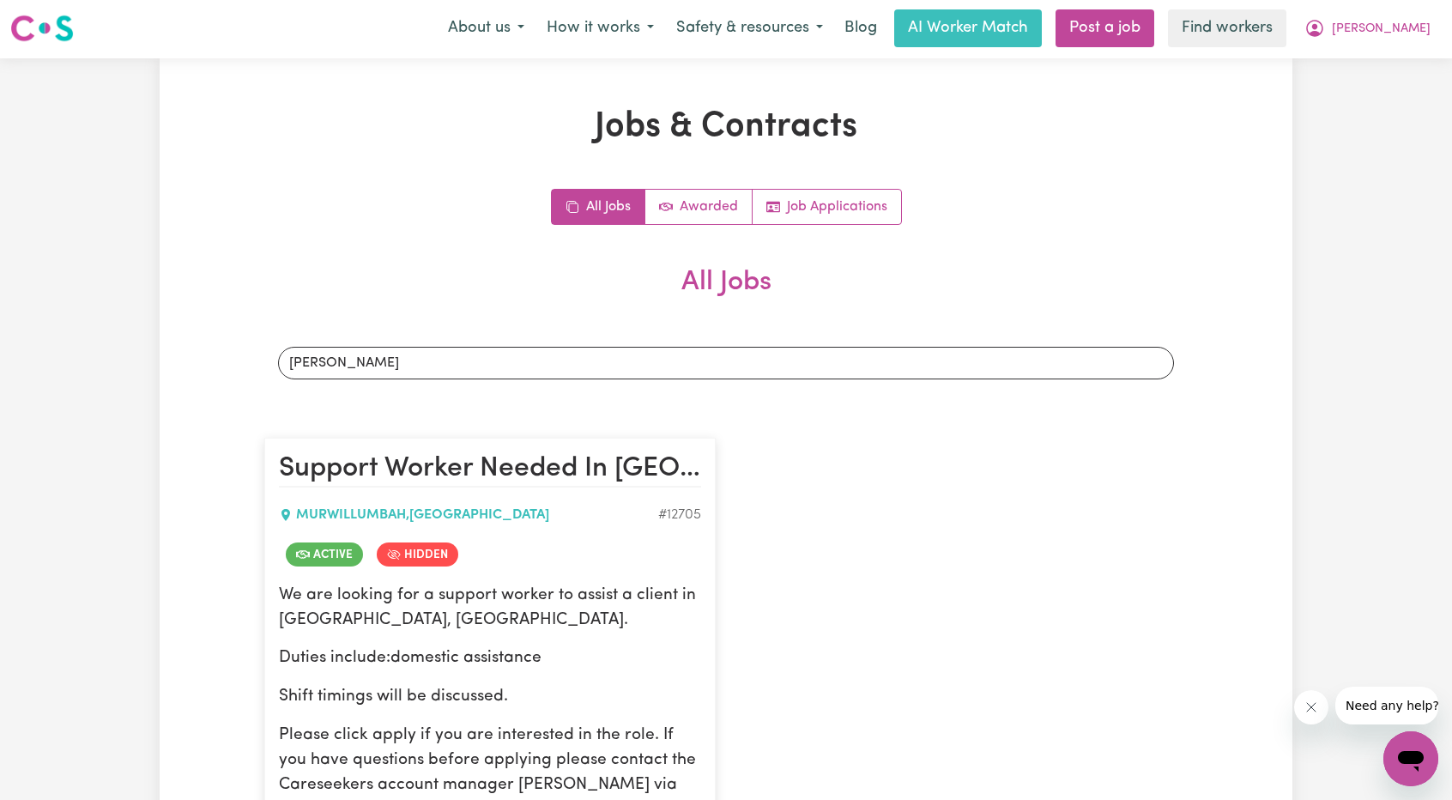
scroll to position [0, 0]
